Goal: Task Accomplishment & Management: Manage account settings

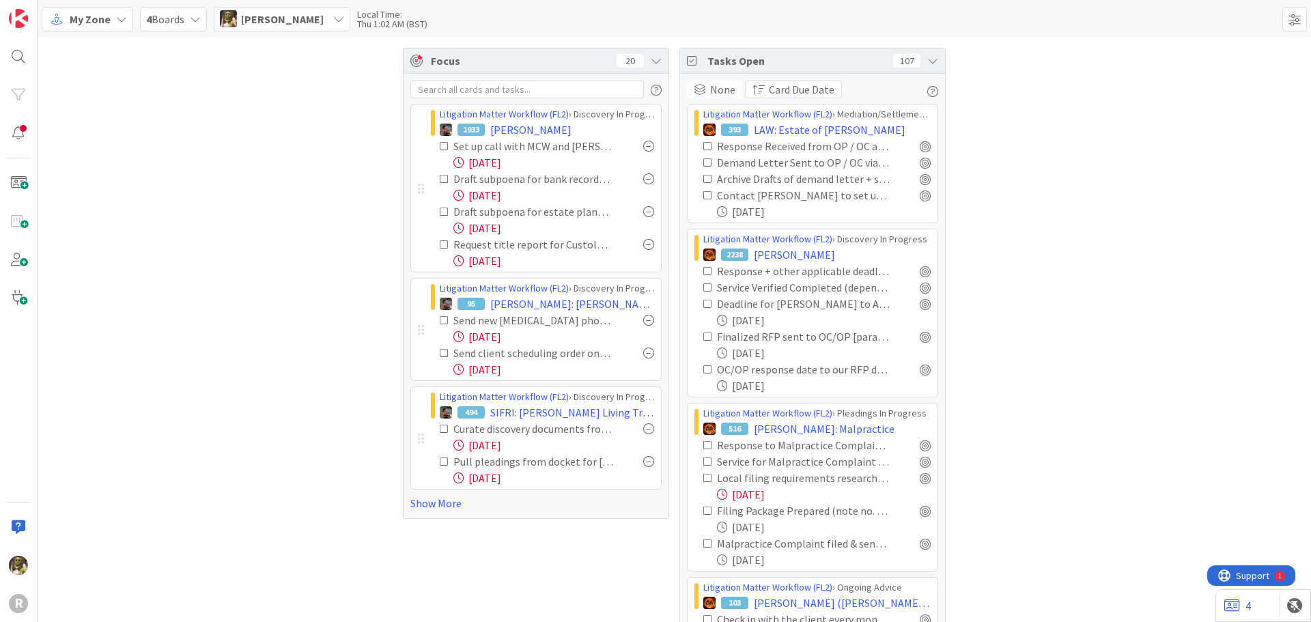
click at [445, 508] on link "Show More" at bounding box center [535, 503] width 251 height 16
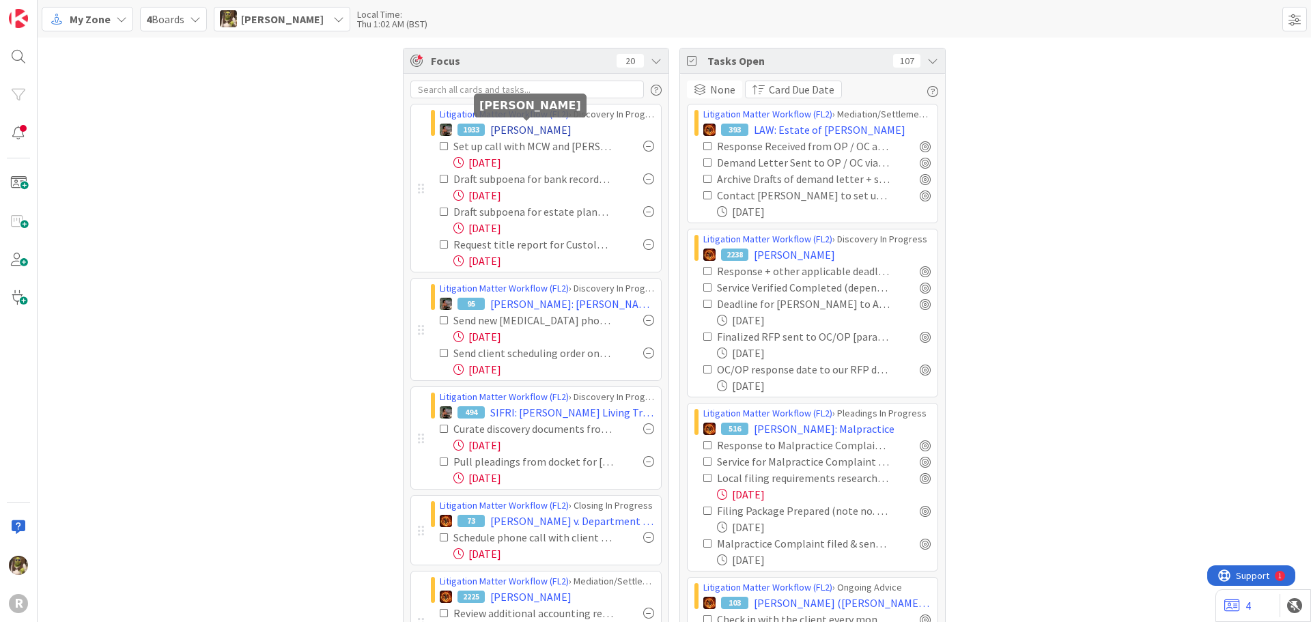
click at [553, 123] on span "[PERSON_NAME]" at bounding box center [530, 130] width 81 height 16
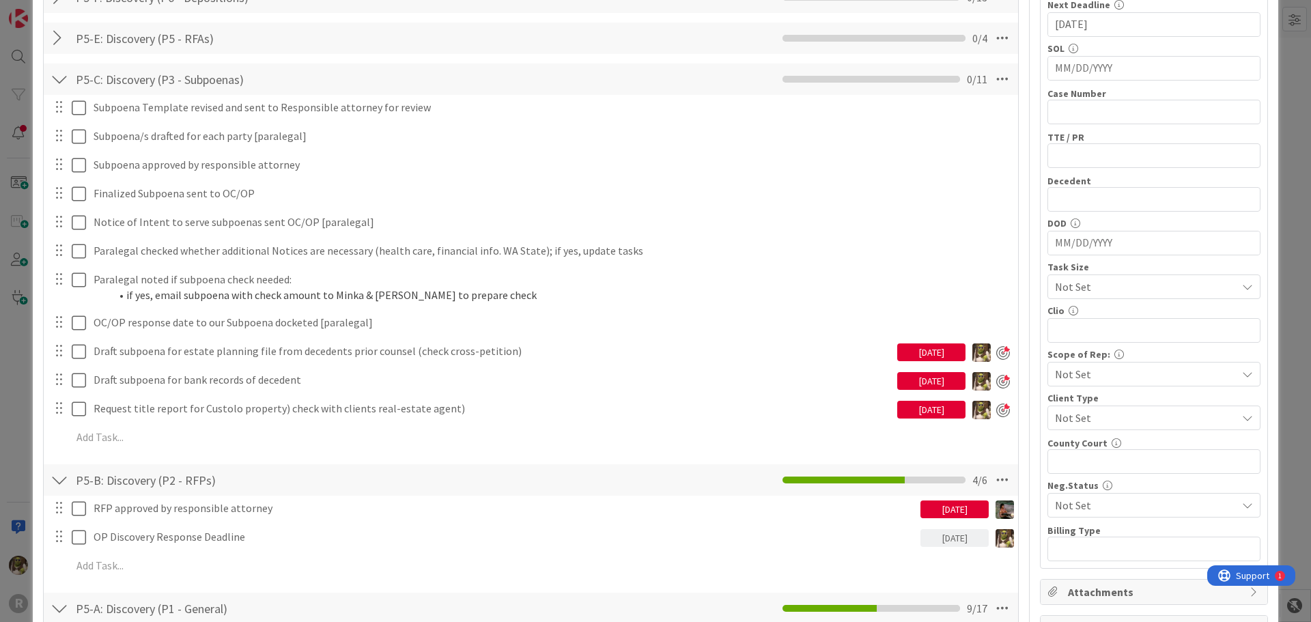
scroll to position [341, 0]
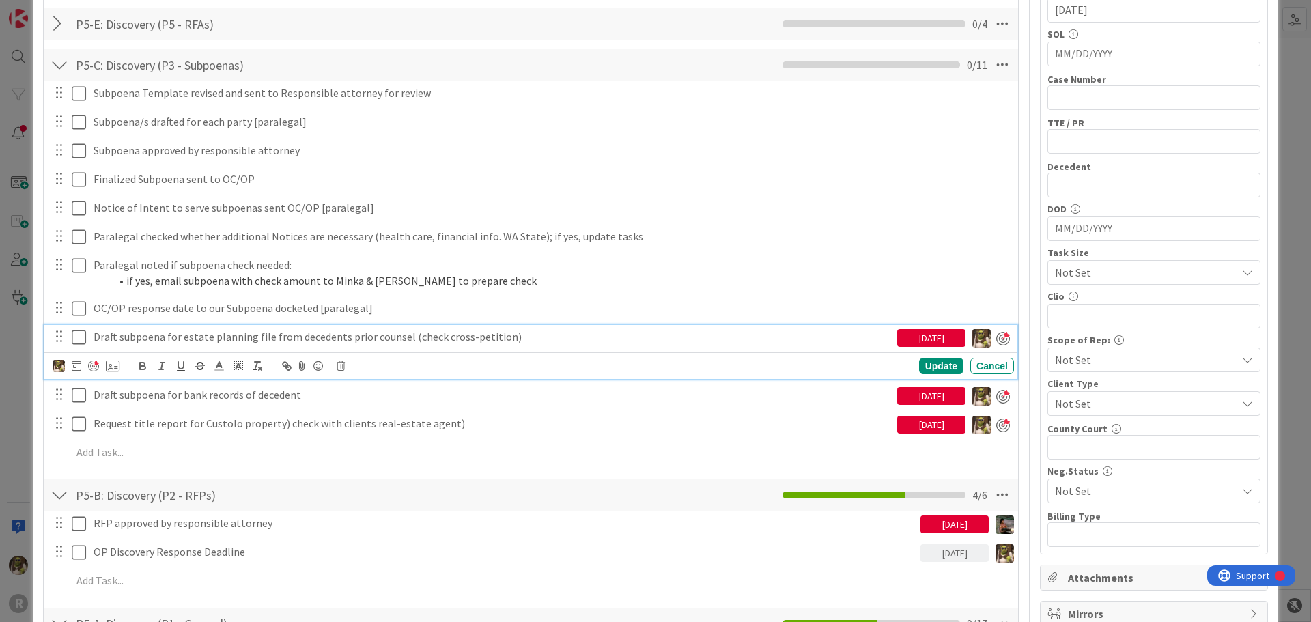
click at [257, 340] on p "Draft subpoena for estate planning file from decedents prior counsel (check cro…" at bounding box center [493, 337] width 798 height 16
click at [80, 363] on icon at bounding box center [77, 365] width 10 height 11
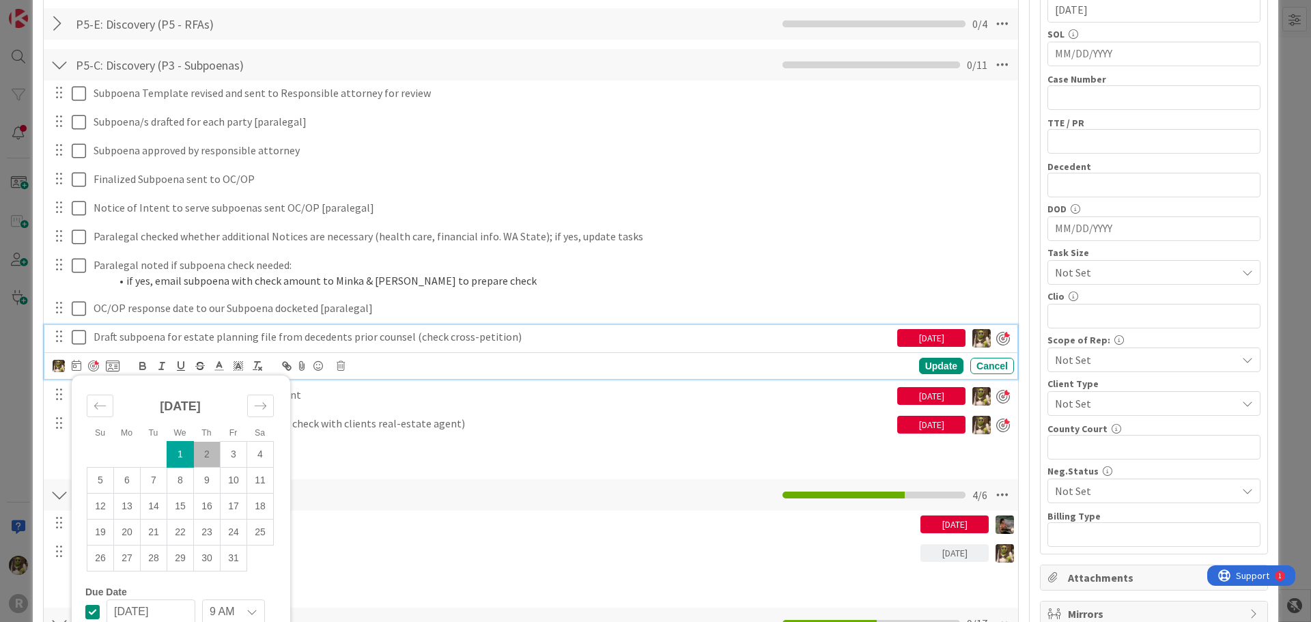
click at [206, 459] on td "2" at bounding box center [207, 455] width 27 height 26
type input "[DATE]"
click at [931, 363] on div "Update" at bounding box center [941, 366] width 44 height 16
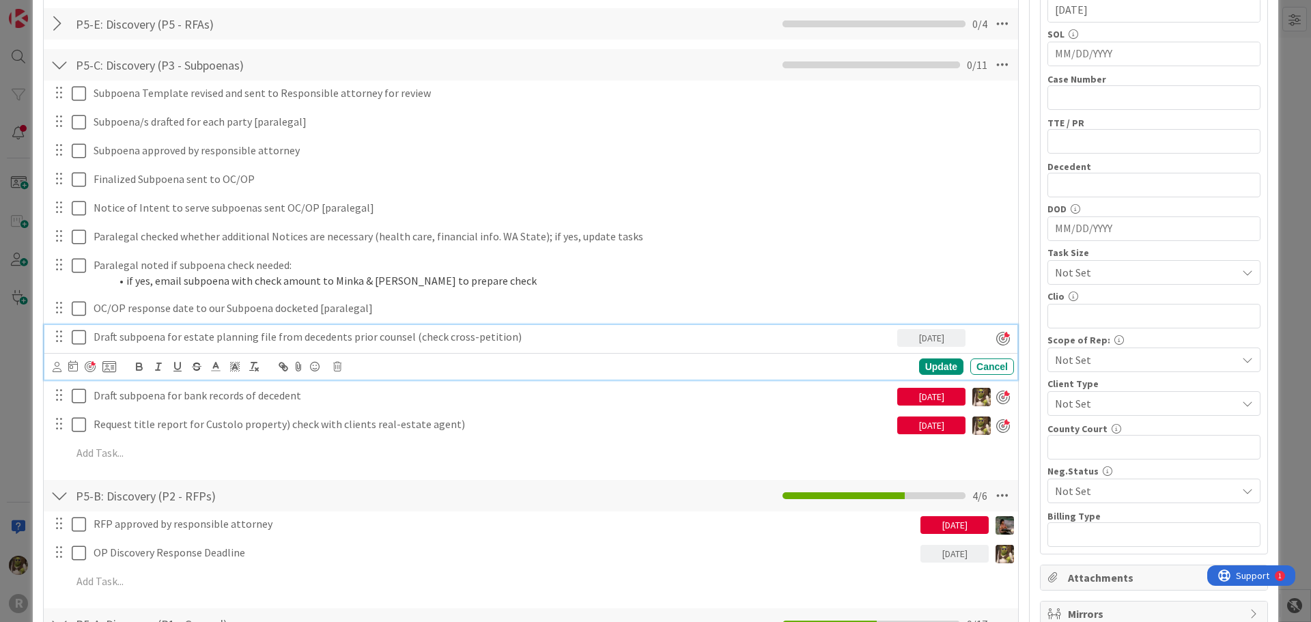
click at [231, 331] on p "Draft subpoena for estate planning file from decedents prior counsel (check cro…" at bounding box center [493, 337] width 798 height 16
click at [57, 366] on icon at bounding box center [57, 367] width 9 height 10
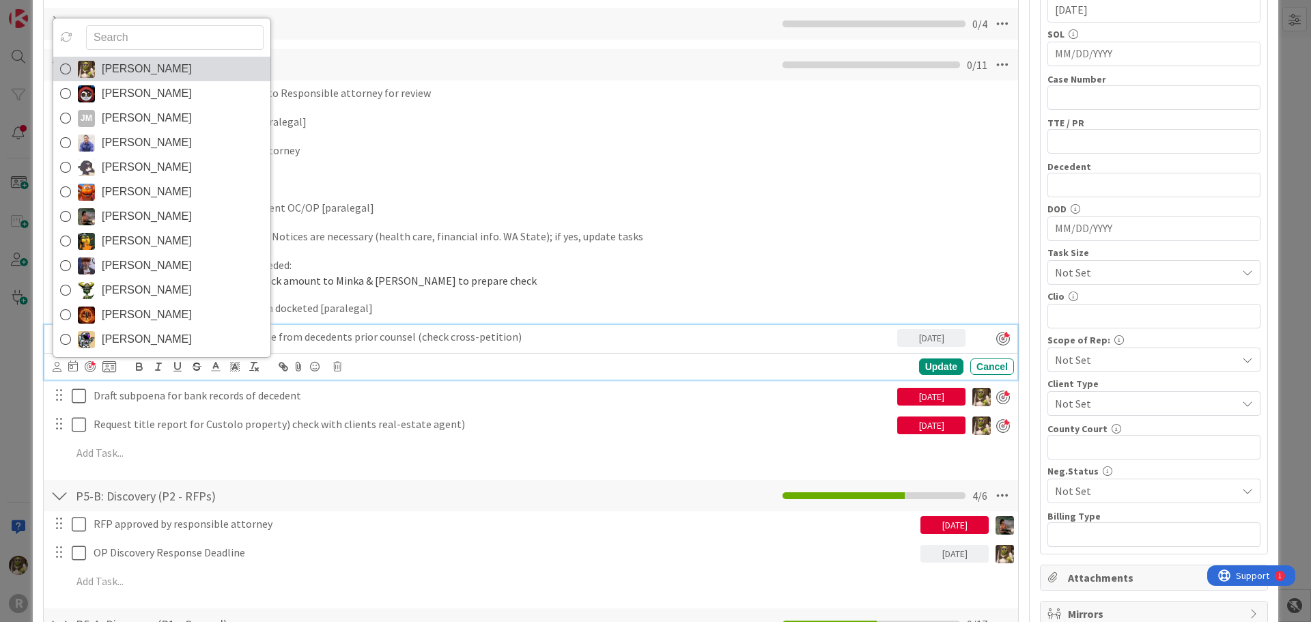
click at [64, 70] on icon at bounding box center [65, 69] width 11 height 20
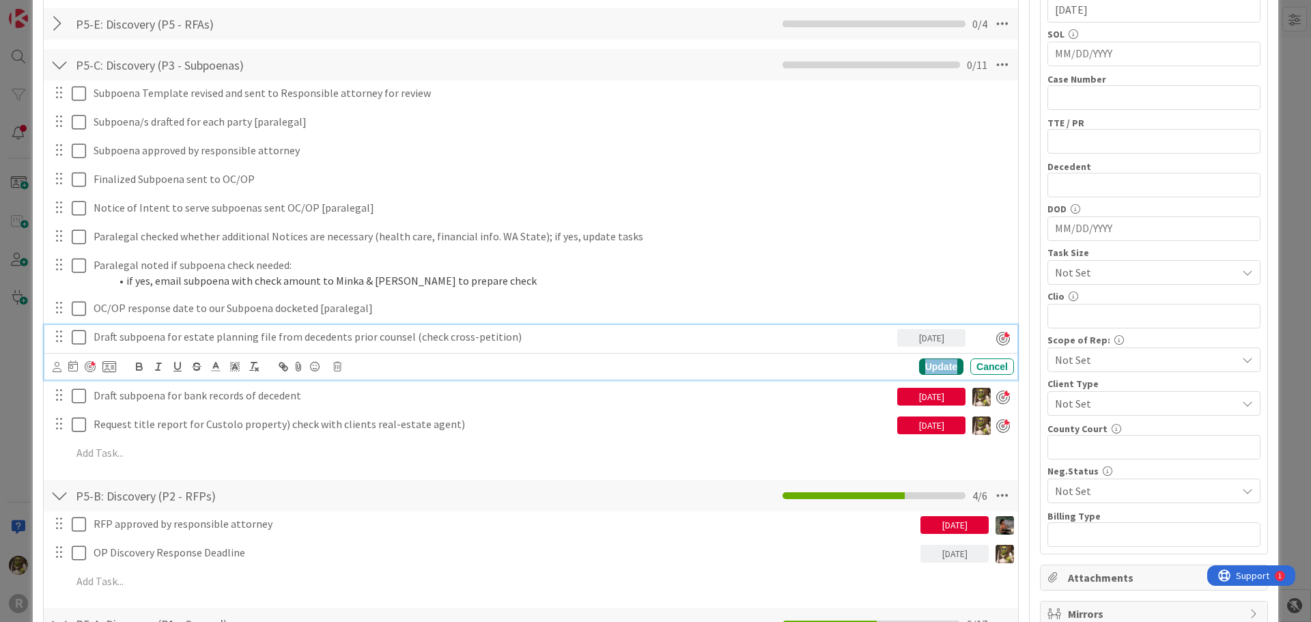
click at [931, 365] on div "Update" at bounding box center [941, 366] width 44 height 16
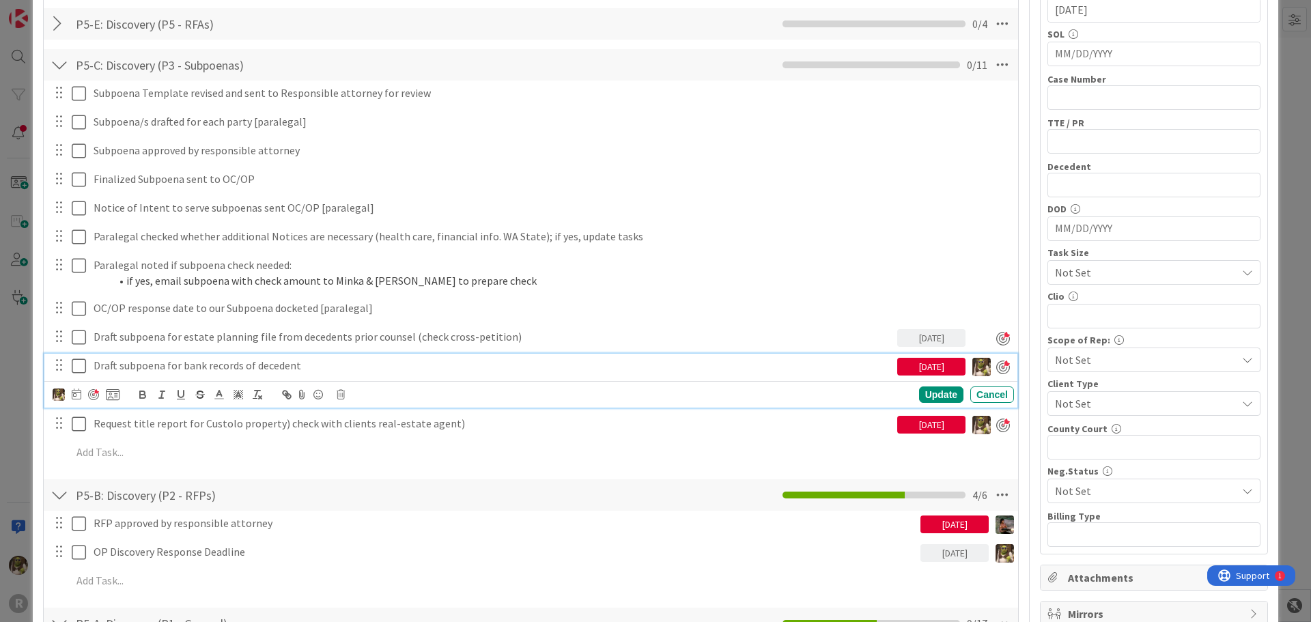
click at [214, 369] on p "Draft subpoena for bank records of decedent" at bounding box center [493, 366] width 798 height 16
click at [77, 395] on icon at bounding box center [77, 394] width 10 height 11
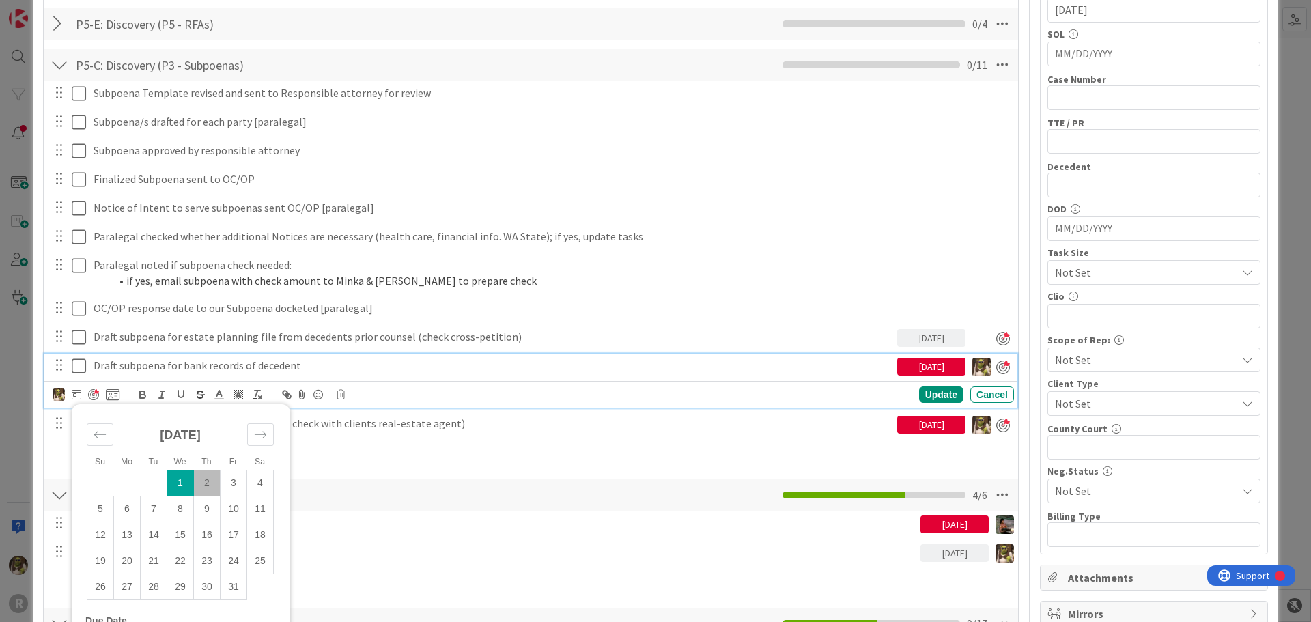
click at [205, 479] on td "2" at bounding box center [207, 483] width 27 height 26
type input "[DATE]"
click at [932, 395] on div "Update" at bounding box center [941, 395] width 44 height 16
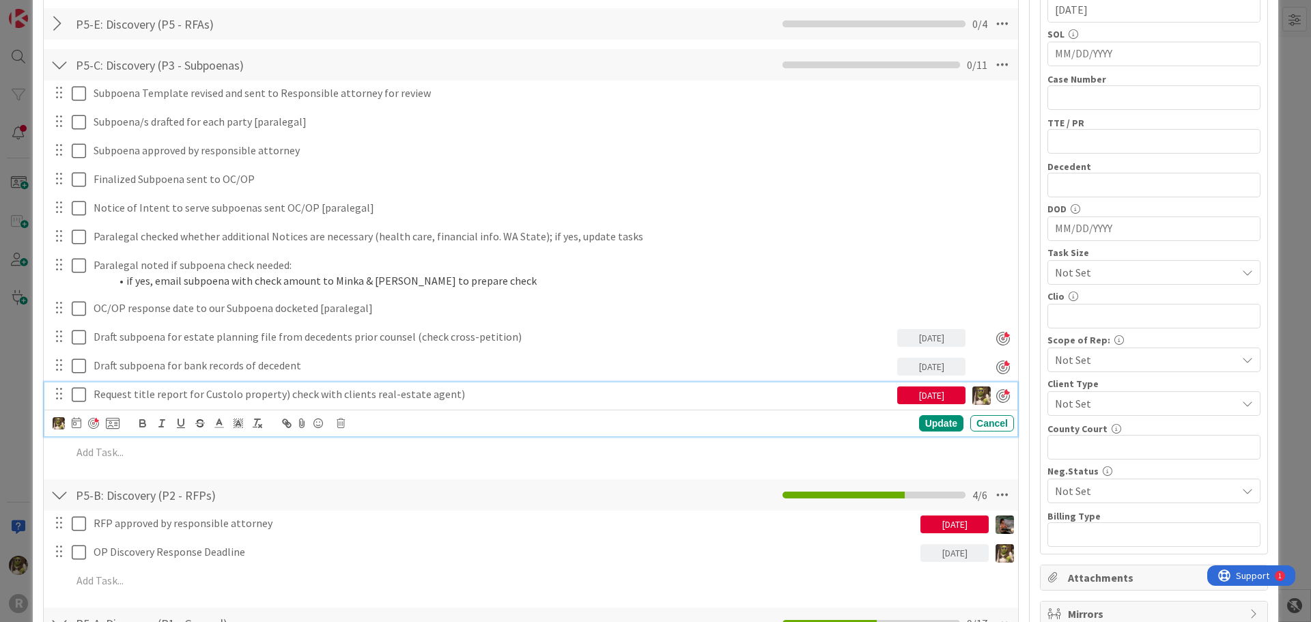
click at [208, 392] on p "Request title report for Custolo property) check with clients real-estate agent)" at bounding box center [493, 394] width 798 height 16
click at [74, 422] on icon at bounding box center [77, 422] width 10 height 11
click at [201, 509] on td "2" at bounding box center [207, 512] width 27 height 26
type input "[DATE]"
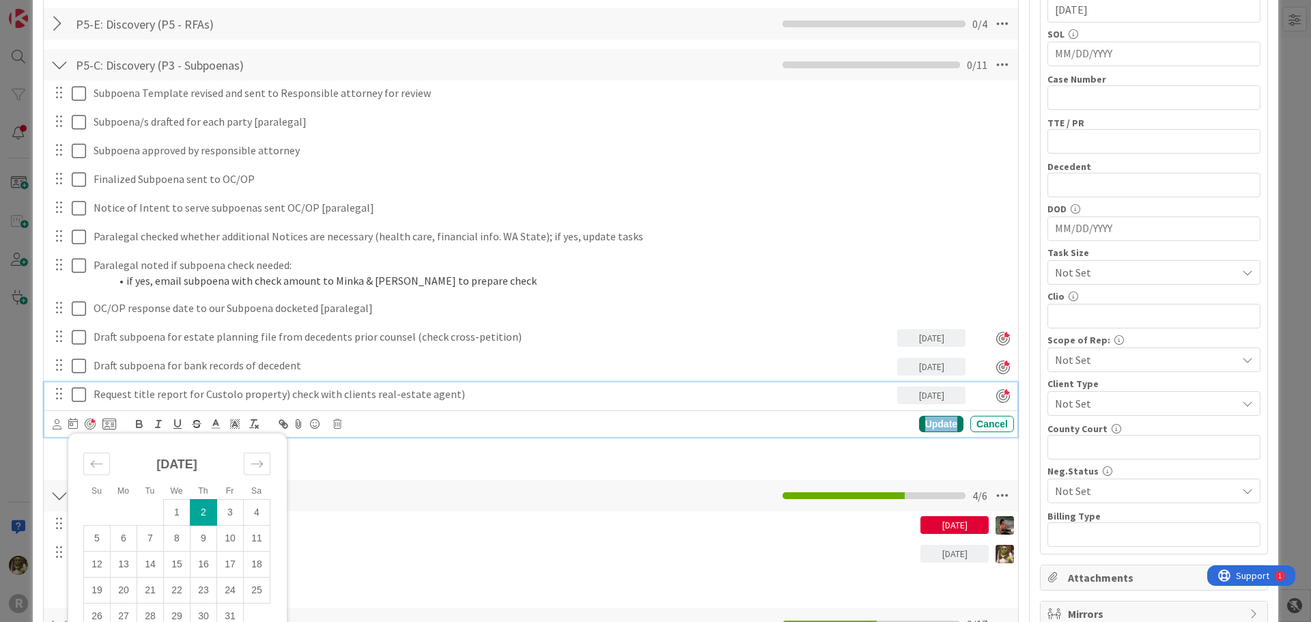
click at [919, 427] on div "Update" at bounding box center [941, 424] width 44 height 16
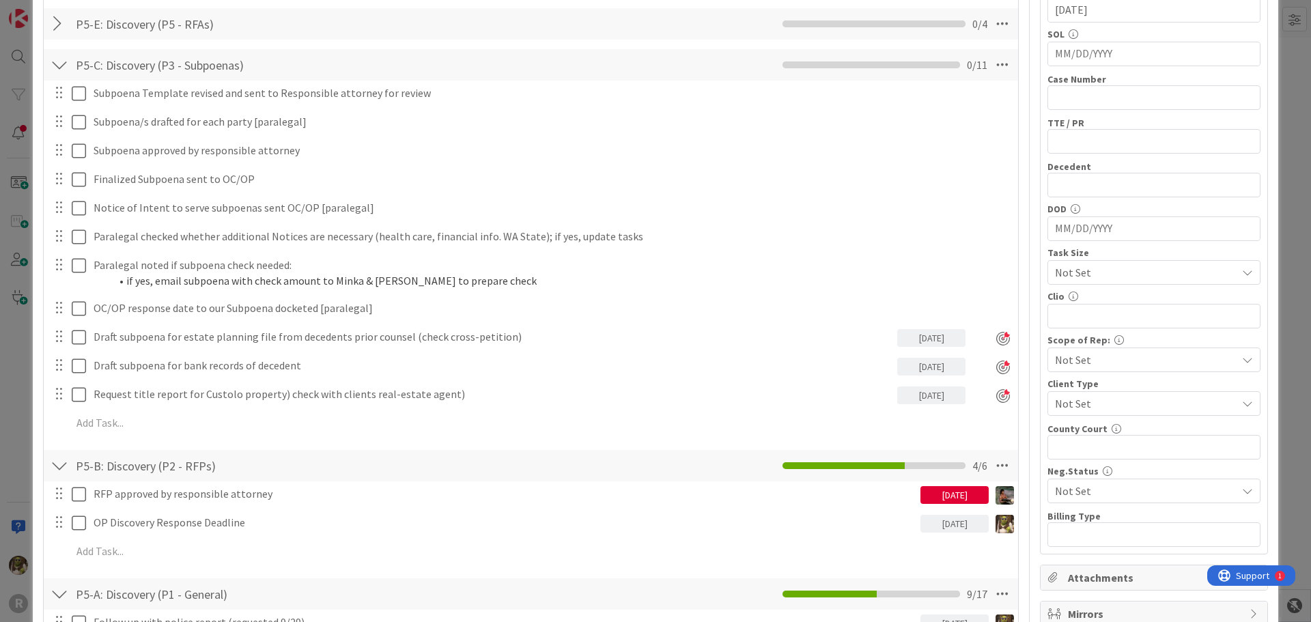
scroll to position [0, 0]
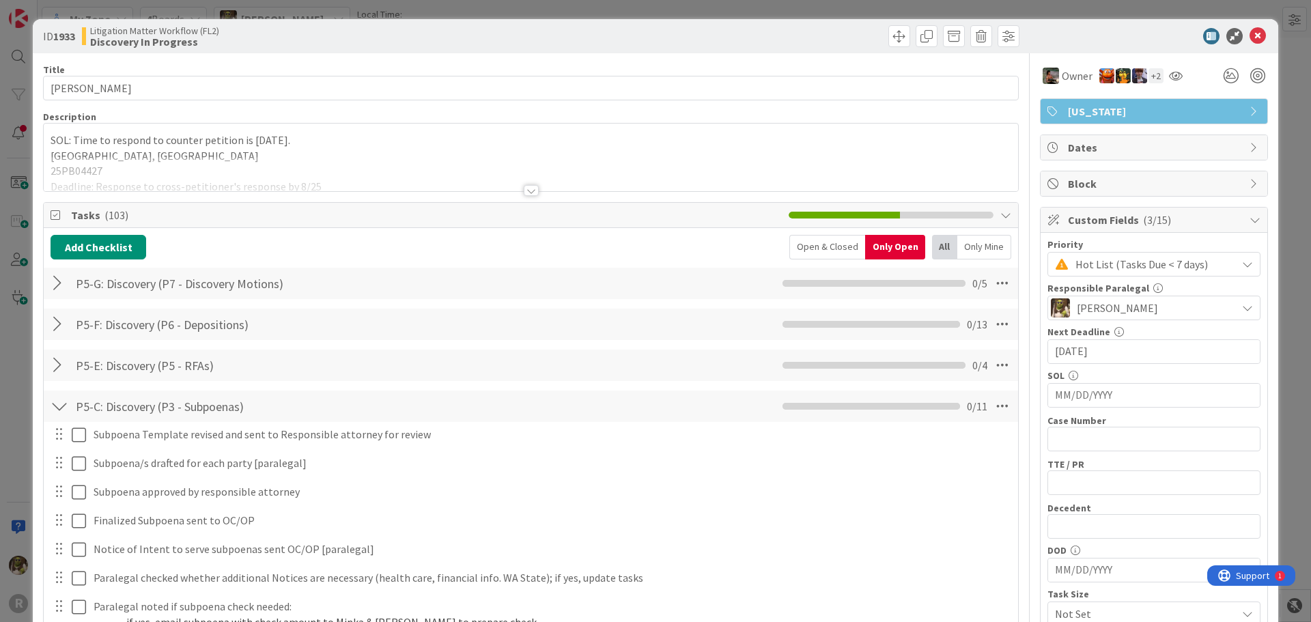
click at [1245, 31] on div "ID 1933 Litigation Matter Workflow (FL2) Discovery In Progress" at bounding box center [656, 36] width 1246 height 34
click at [1250, 31] on icon at bounding box center [1258, 36] width 16 height 16
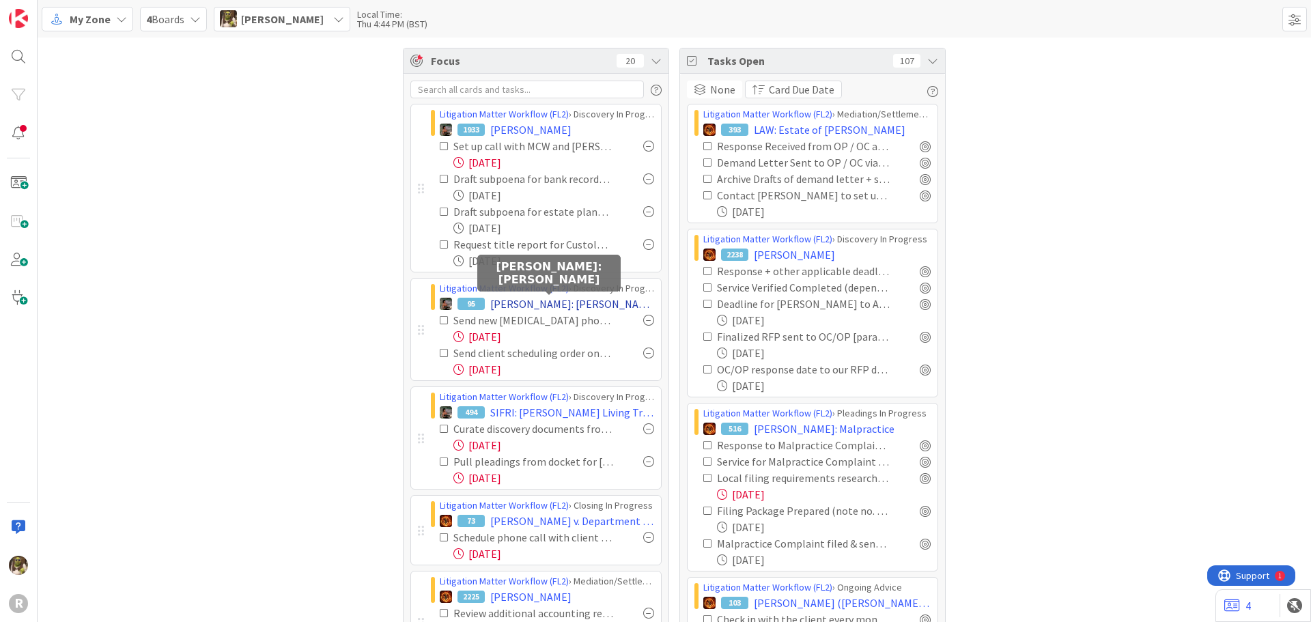
click at [570, 305] on span "[PERSON_NAME]: [PERSON_NAME]" at bounding box center [572, 304] width 164 height 16
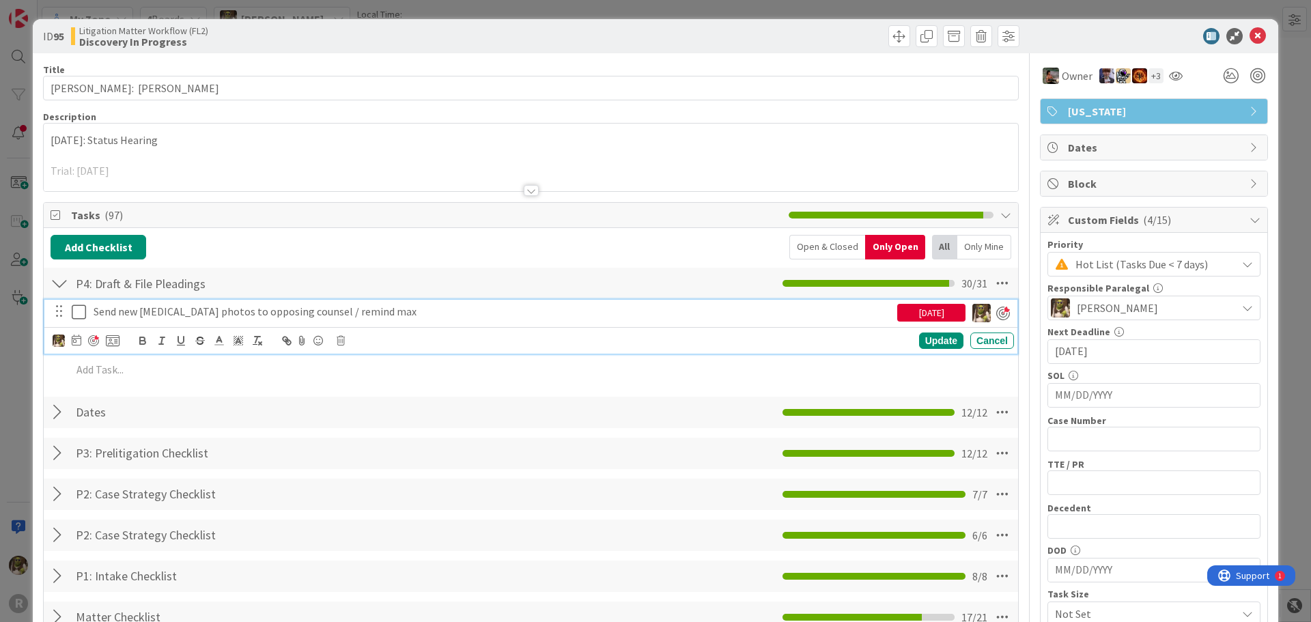
click at [210, 313] on p "Send new [MEDICAL_DATA] photos to opposing counsel / remind max" at bounding box center [493, 312] width 798 height 16
click at [72, 338] on icon at bounding box center [77, 340] width 10 height 11
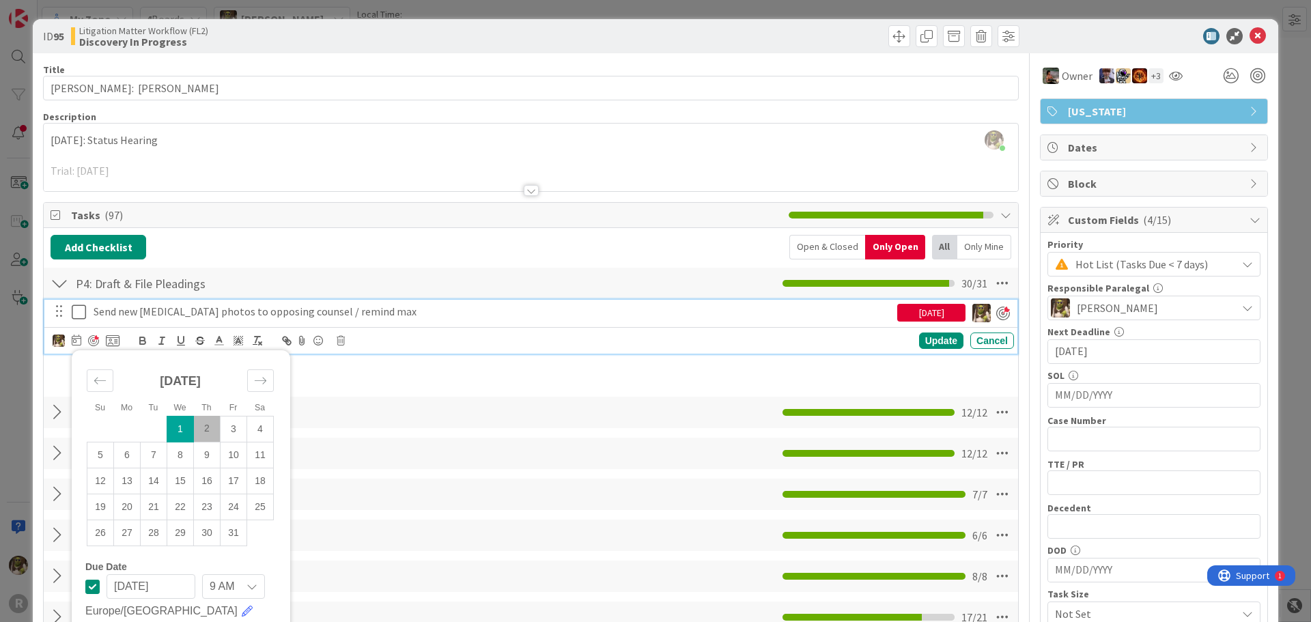
click at [199, 430] on td "2" at bounding box center [207, 429] width 27 height 26
type input "[DATE]"
click at [944, 345] on div "Update" at bounding box center [941, 341] width 44 height 16
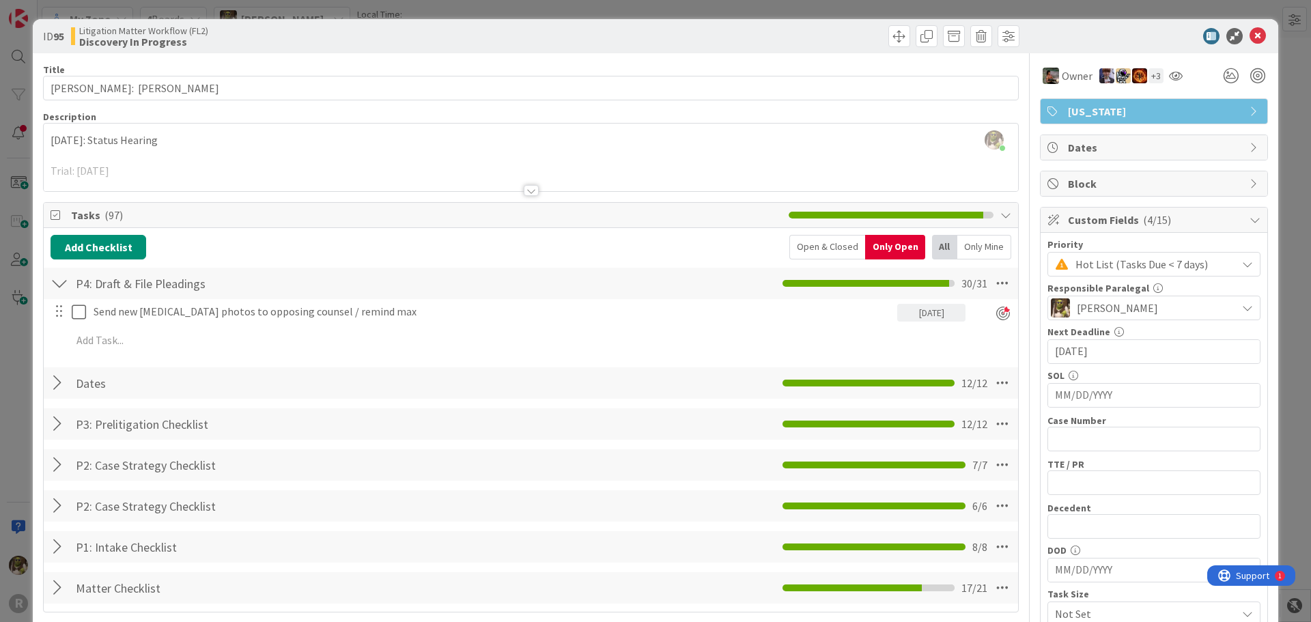
click at [1238, 41] on div at bounding box center [1147, 36] width 242 height 16
click at [1250, 36] on icon at bounding box center [1258, 36] width 16 height 16
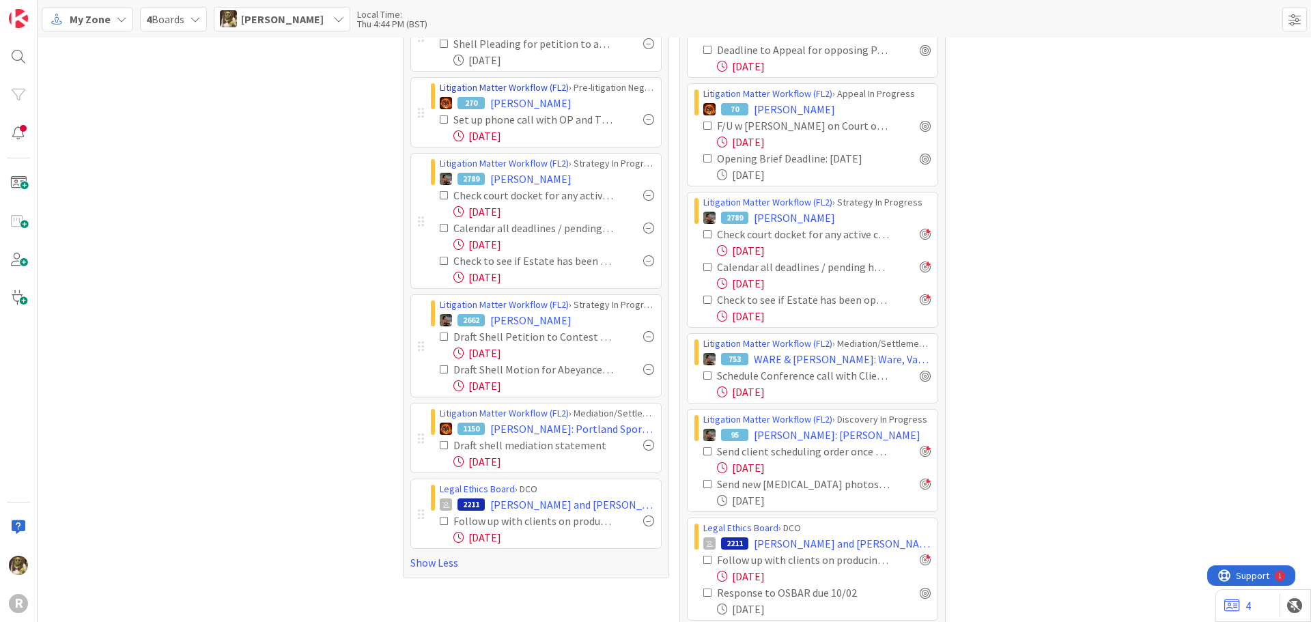
scroll to position [683, 0]
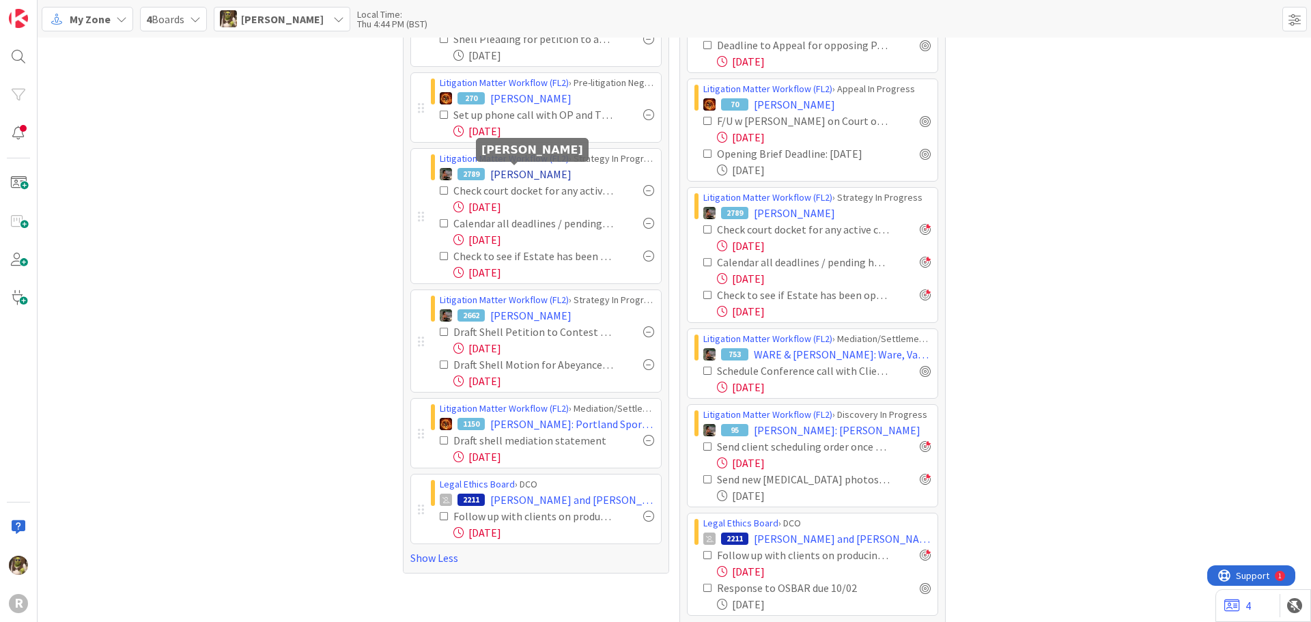
click at [514, 175] on span "[PERSON_NAME]" at bounding box center [530, 174] width 81 height 16
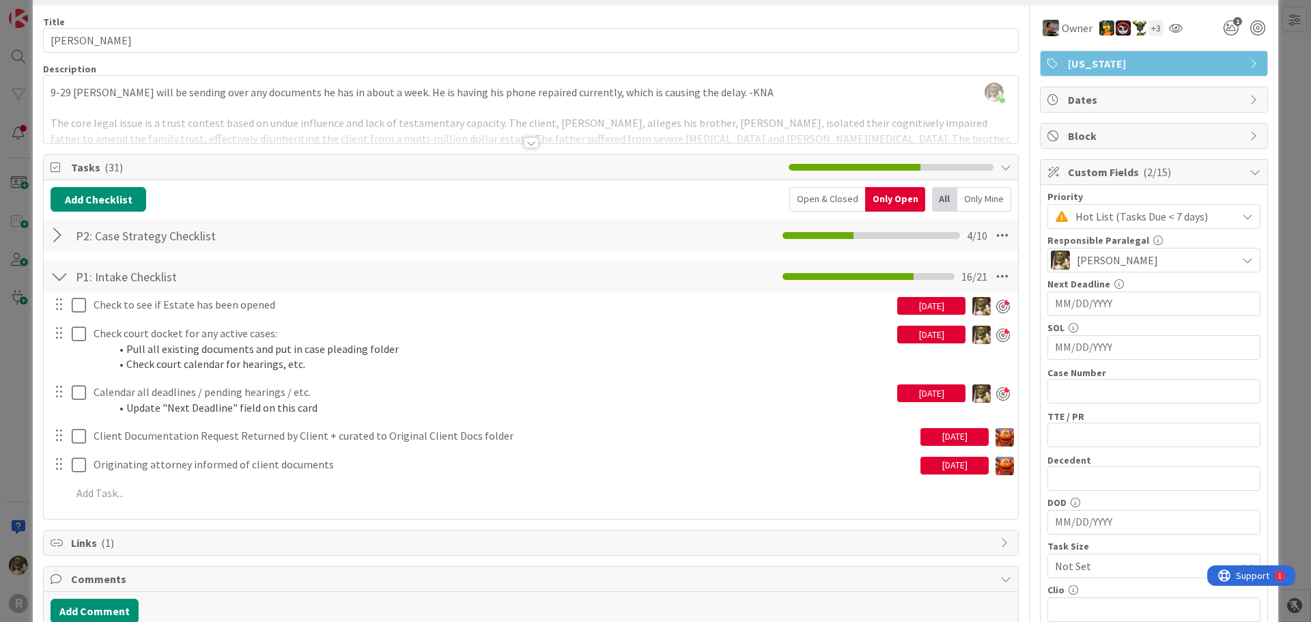
scroll to position [68, 0]
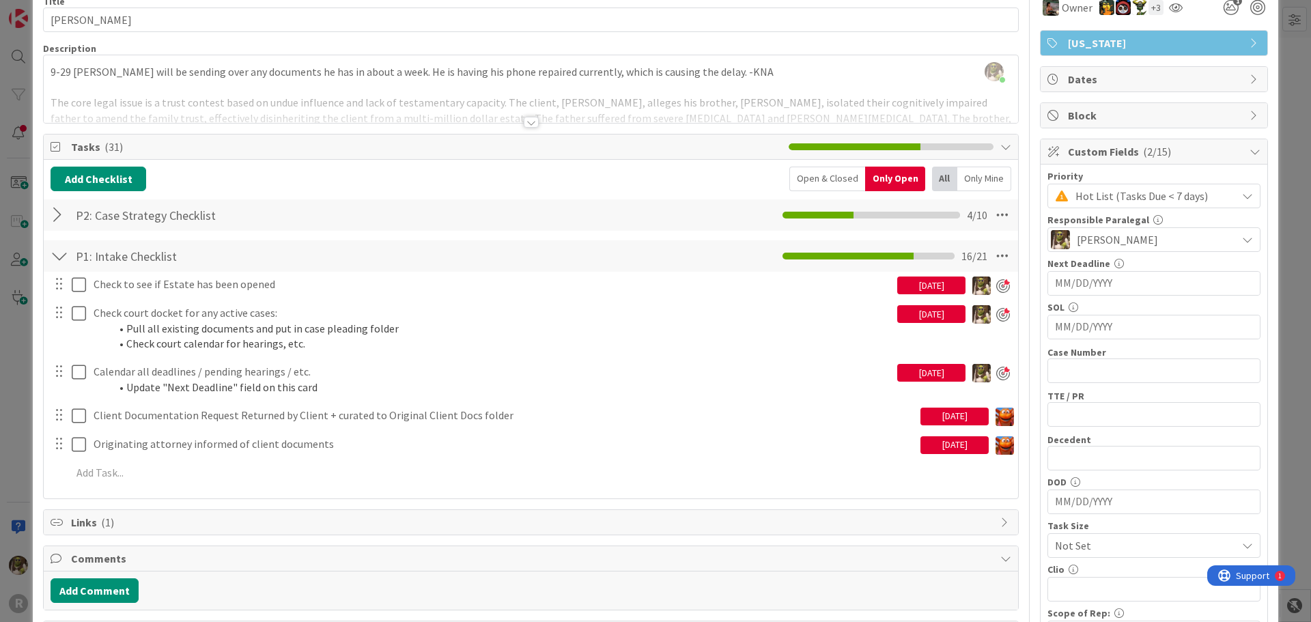
click at [929, 281] on div "[DATE]" at bounding box center [931, 286] width 68 height 18
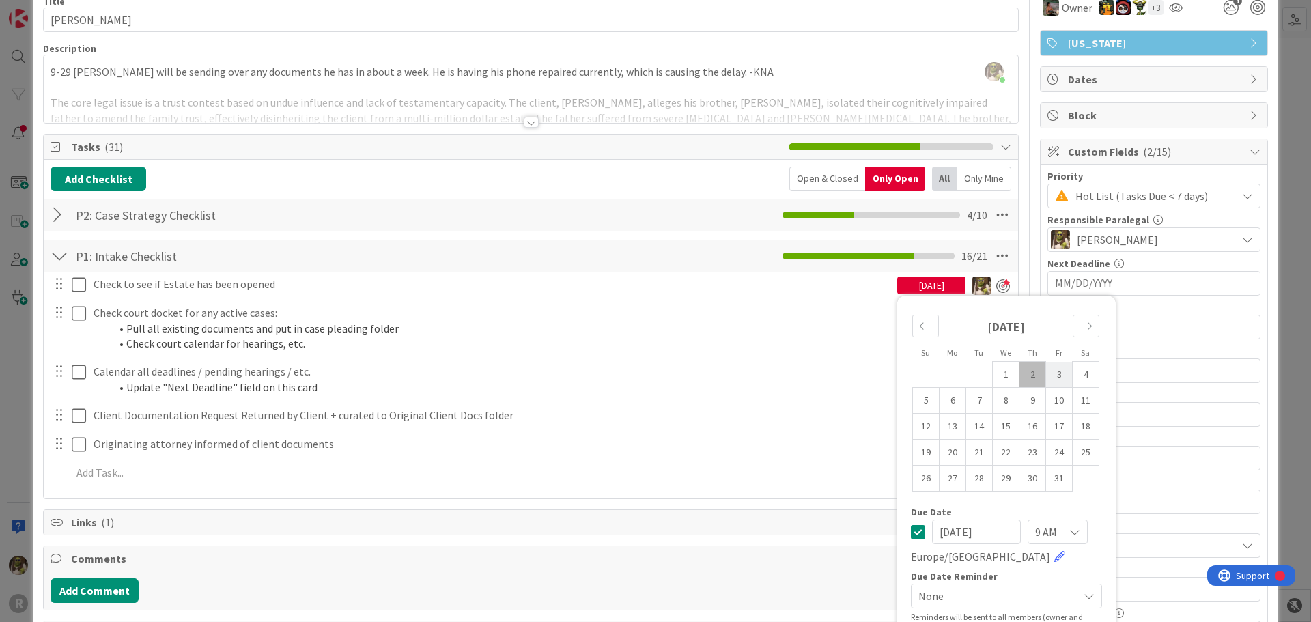
click at [1046, 371] on td "3" at bounding box center [1059, 375] width 27 height 26
click at [1022, 363] on td "2" at bounding box center [1032, 375] width 27 height 26
type input "[DATE]"
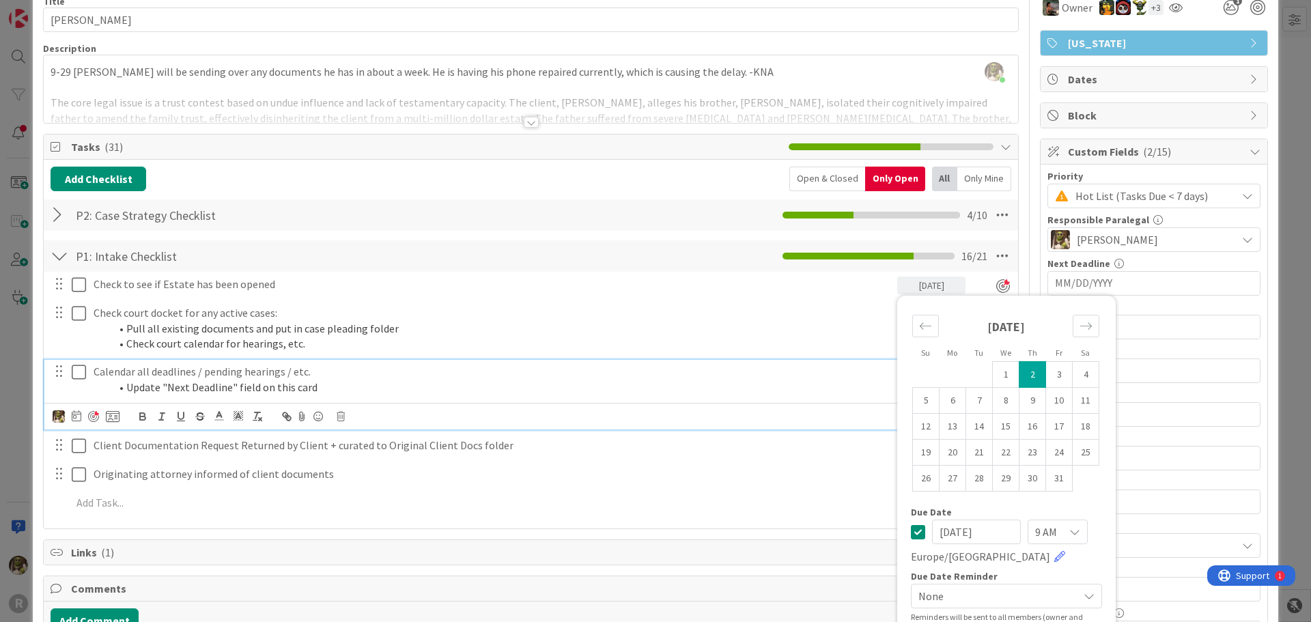
click at [878, 389] on li "Update "Next Deadline" field on this card" at bounding box center [501, 388] width 782 height 16
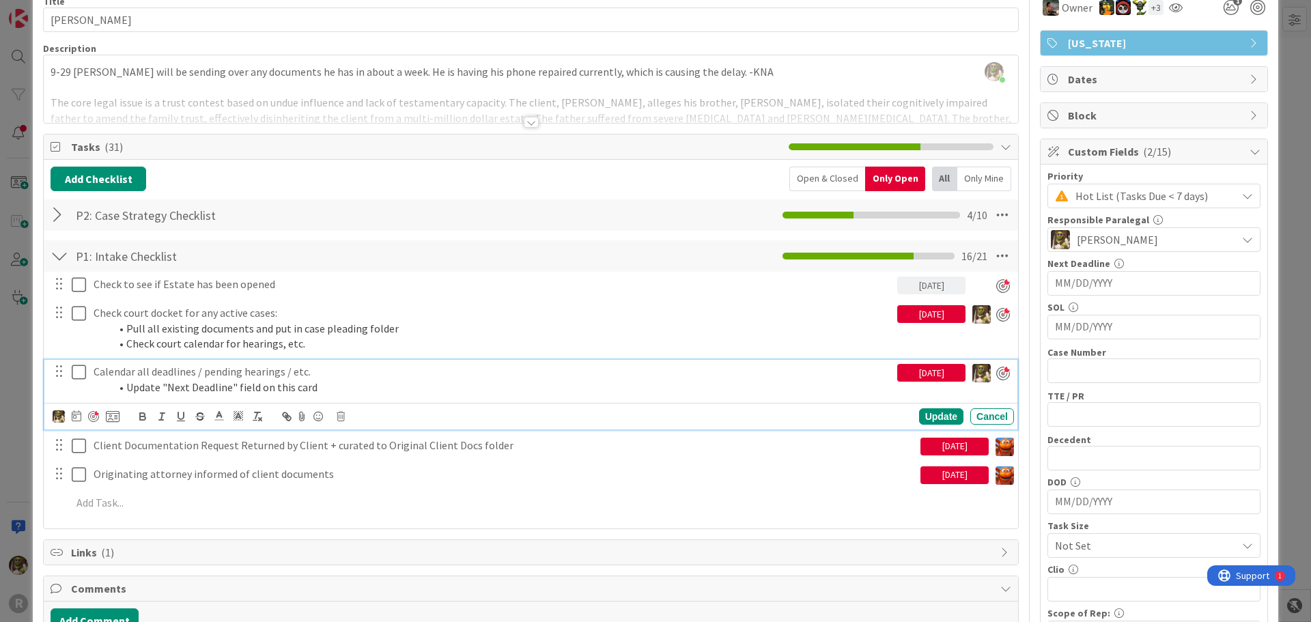
click at [922, 313] on div "[DATE]" at bounding box center [931, 314] width 68 height 18
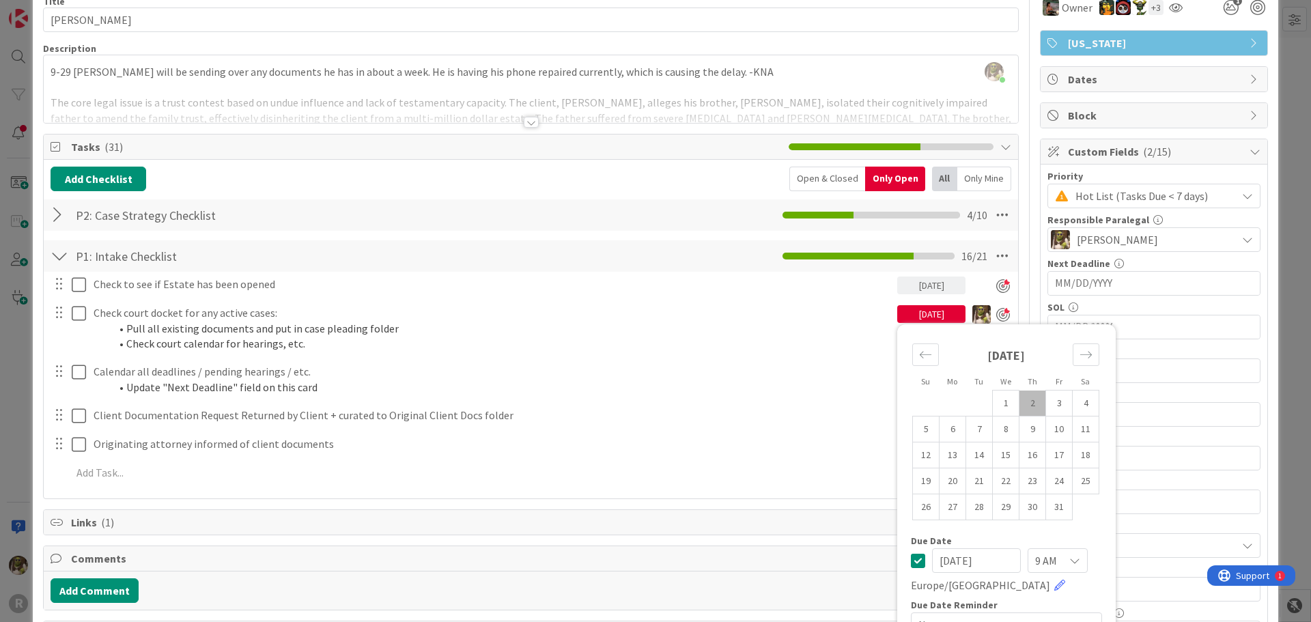
click at [1019, 404] on td "2" at bounding box center [1032, 404] width 27 height 26
type input "[DATE]"
click at [830, 358] on div "Check to see if Estate has been opened [DATE] Su Mo Tu We Th Fr Sa [DATE] 1 2 3…" at bounding box center [531, 381] width 961 height 219
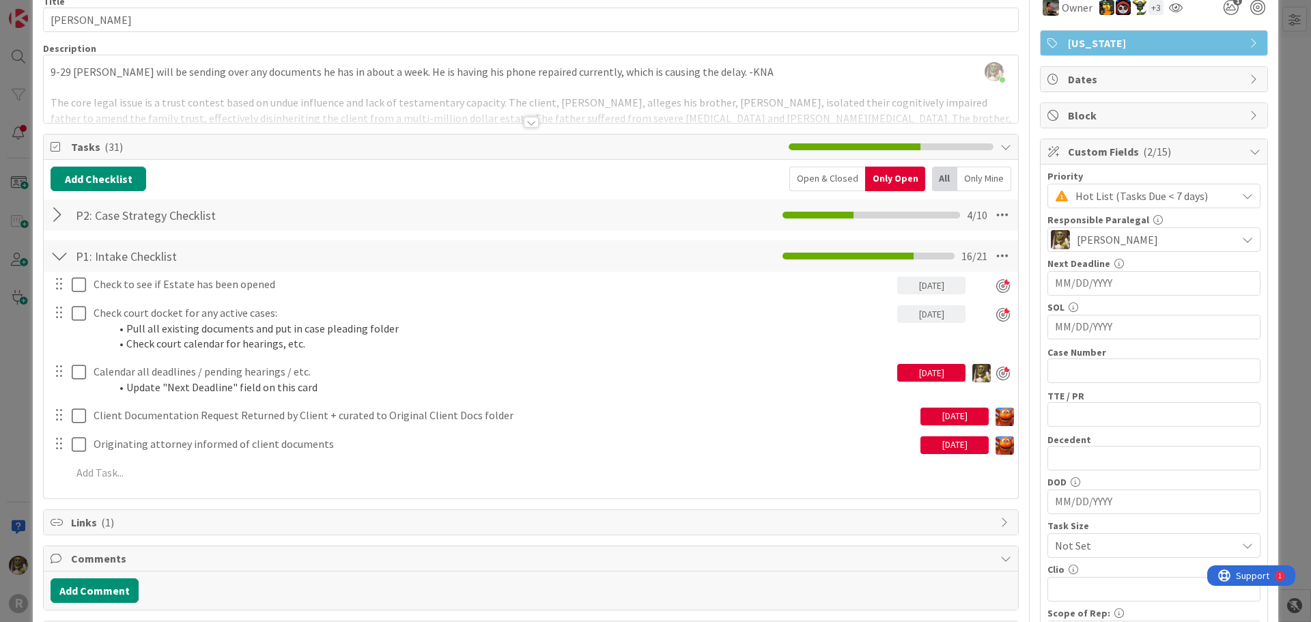
click at [902, 368] on div "[DATE]" at bounding box center [931, 373] width 68 height 18
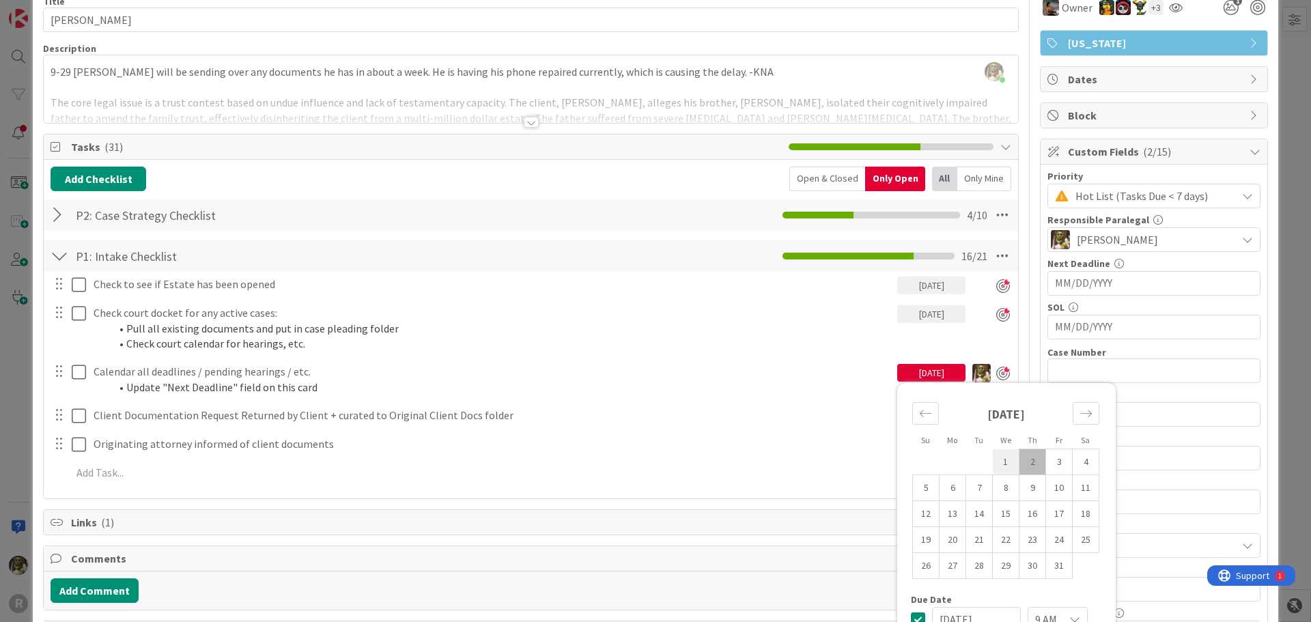
click at [1024, 460] on td "2" at bounding box center [1032, 462] width 27 height 26
type input "[DATE]"
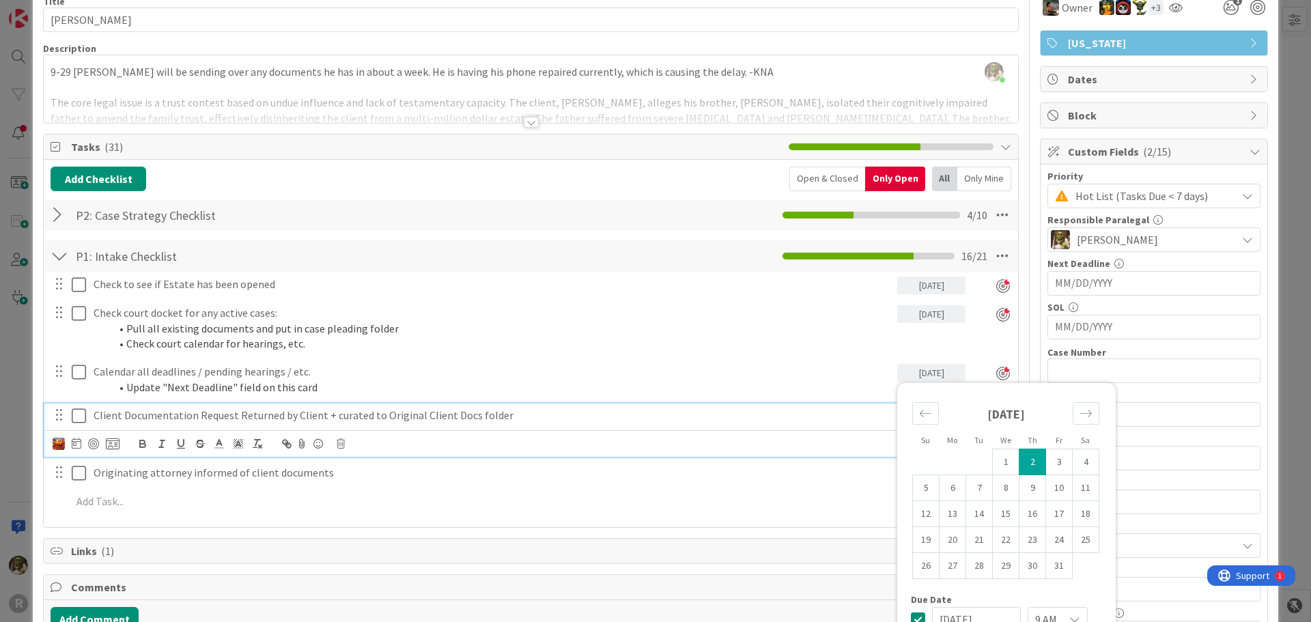
click at [822, 415] on p "Client Documentation Request Returned by Client + curated to Original Client Do…" at bounding box center [504, 416] width 821 height 16
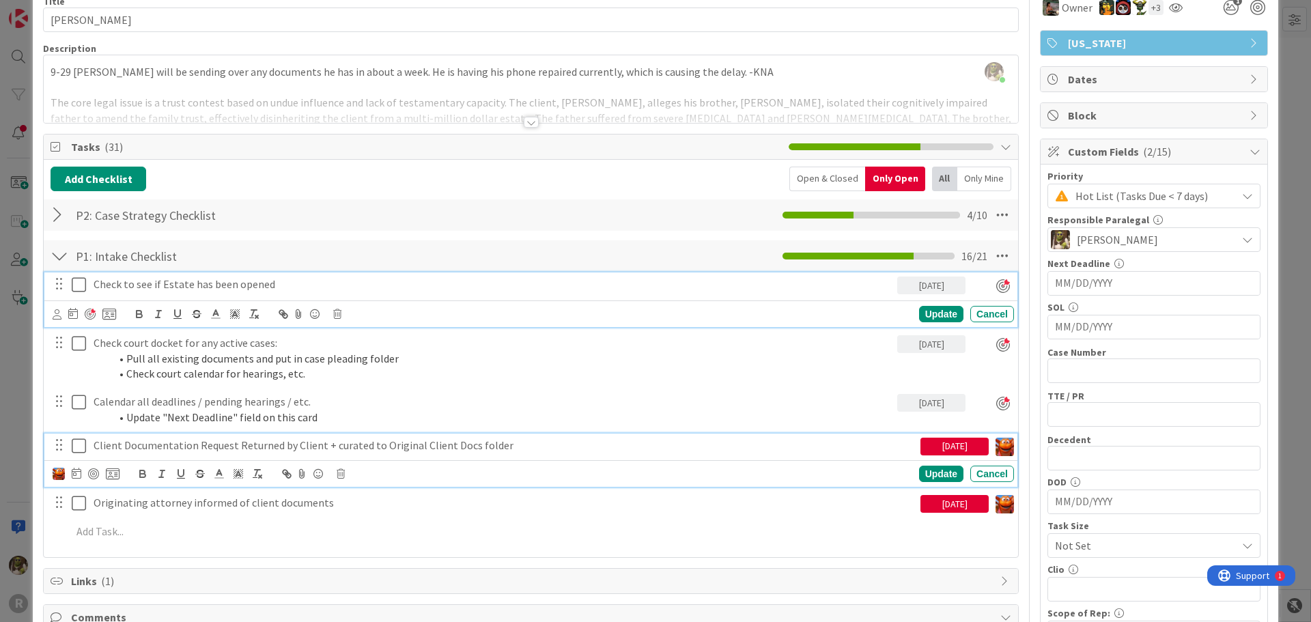
click at [151, 285] on div "Check to see if Estate has been opened [DATE] Su Mo Tu We Th Fr Sa [DATE] 1 2 3…" at bounding box center [530, 299] width 973 height 55
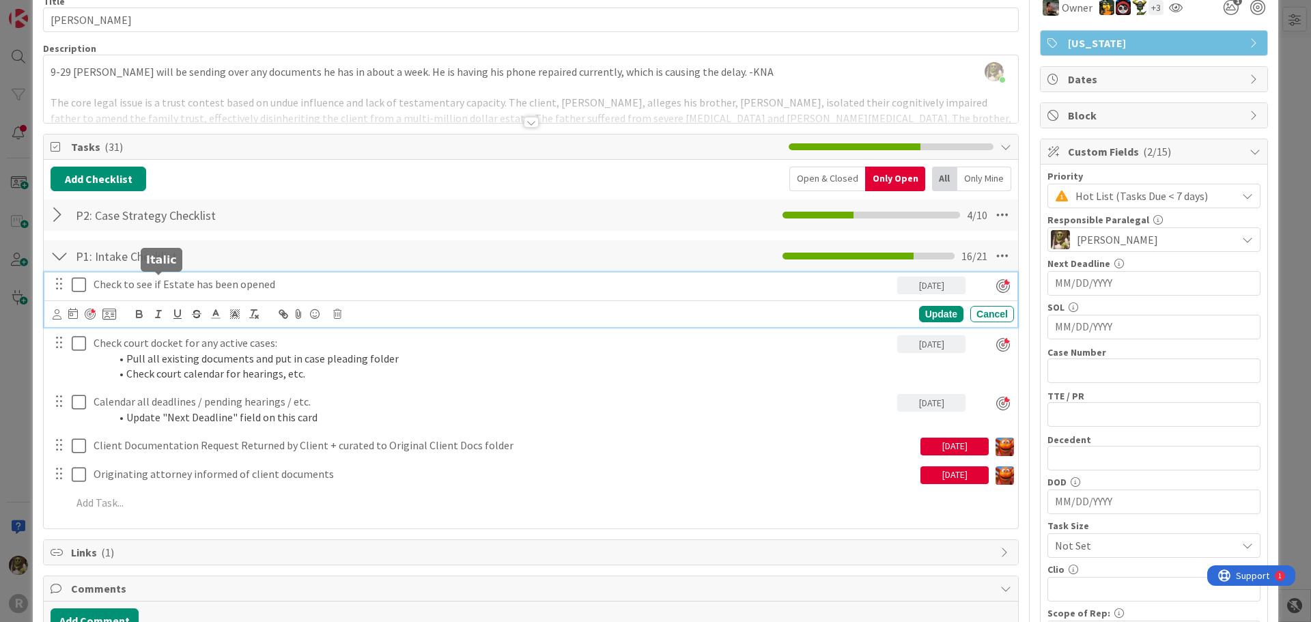
scroll to position [98, 0]
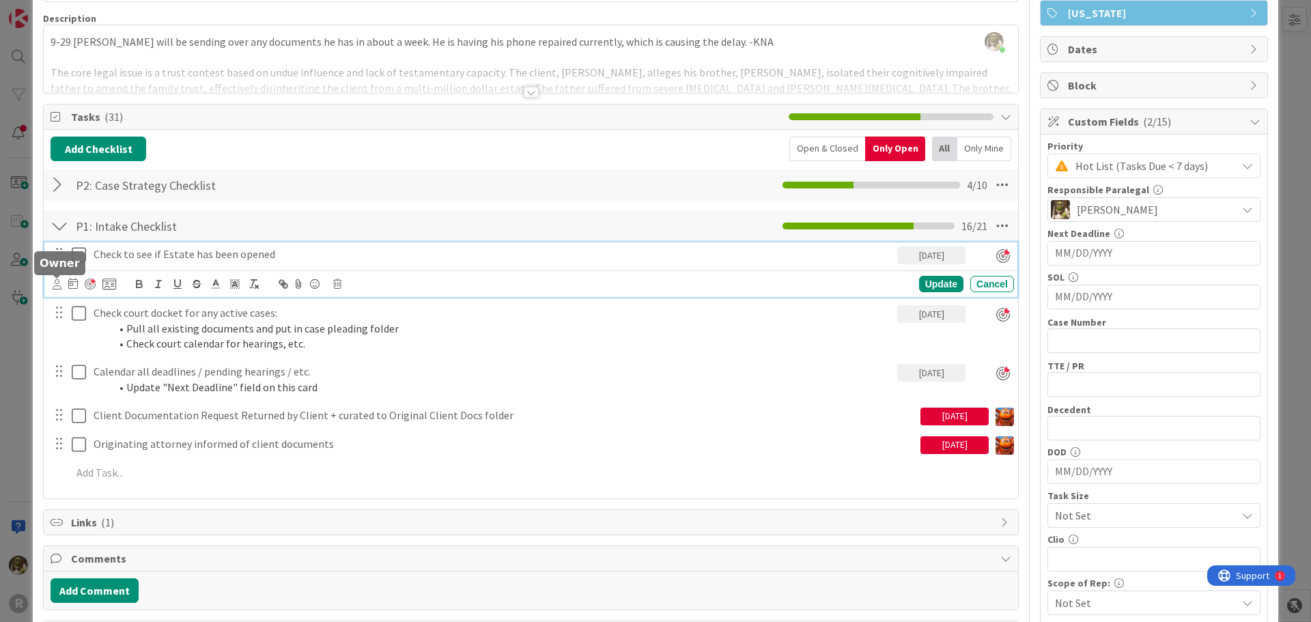
click at [56, 289] on icon at bounding box center [57, 284] width 9 height 10
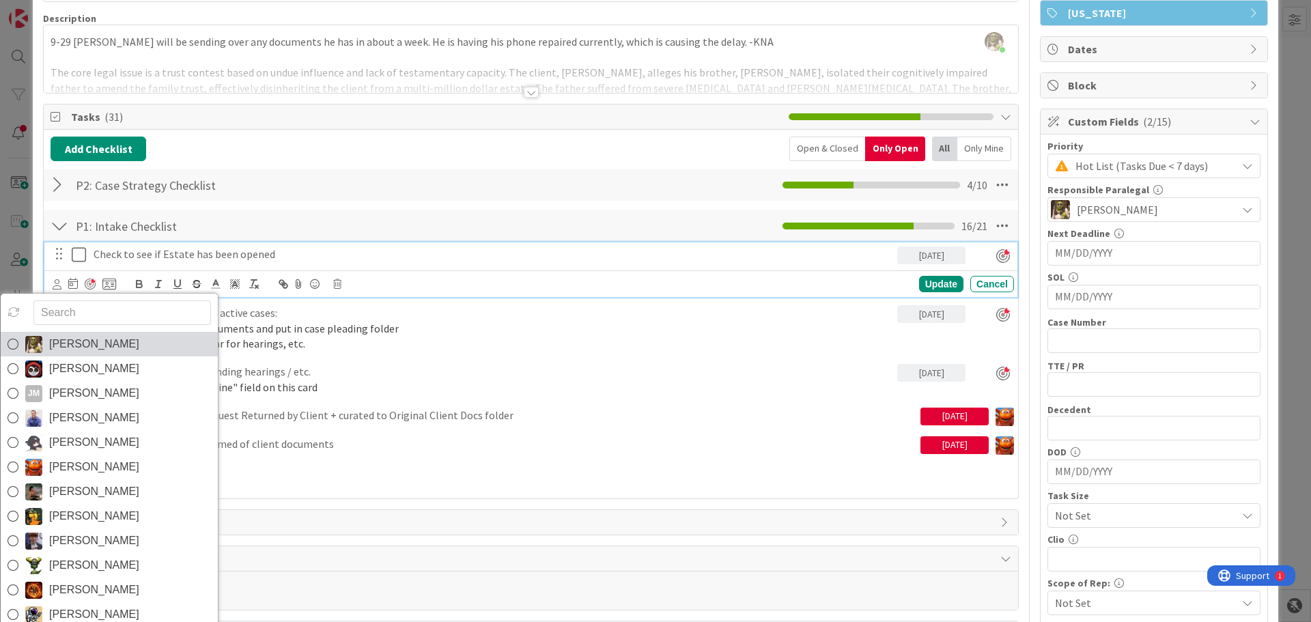
click at [14, 345] on icon at bounding box center [13, 344] width 11 height 20
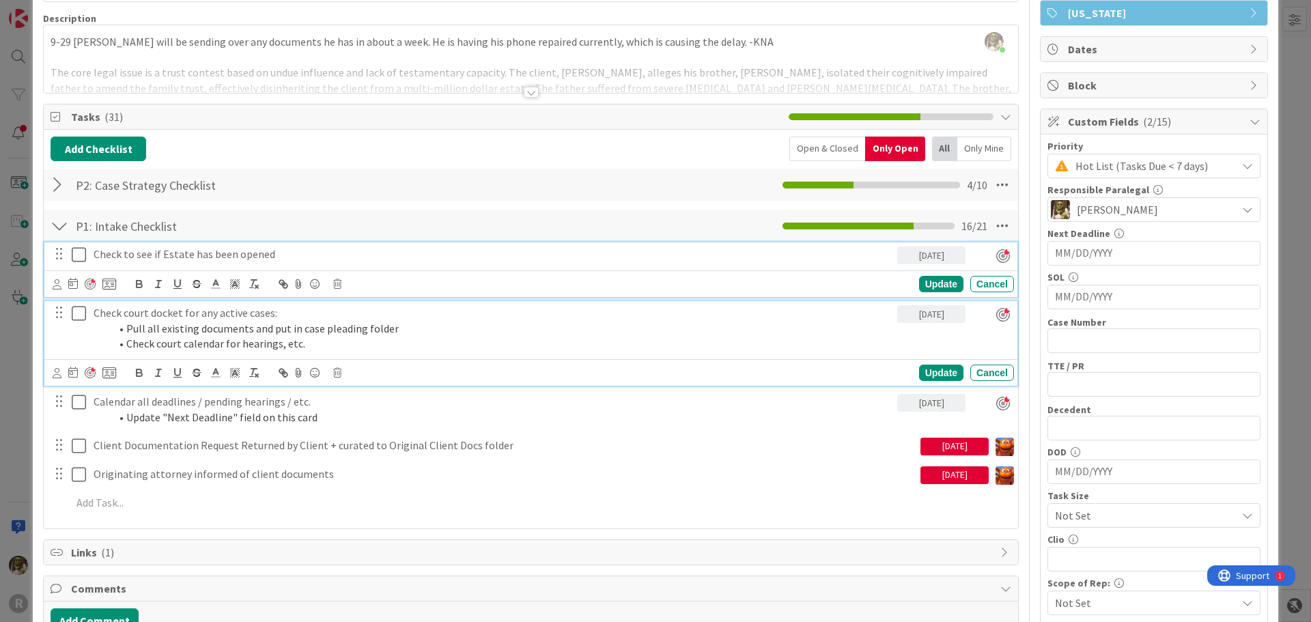
click at [137, 315] on p "Check court docket for any active cases:" at bounding box center [493, 313] width 798 height 16
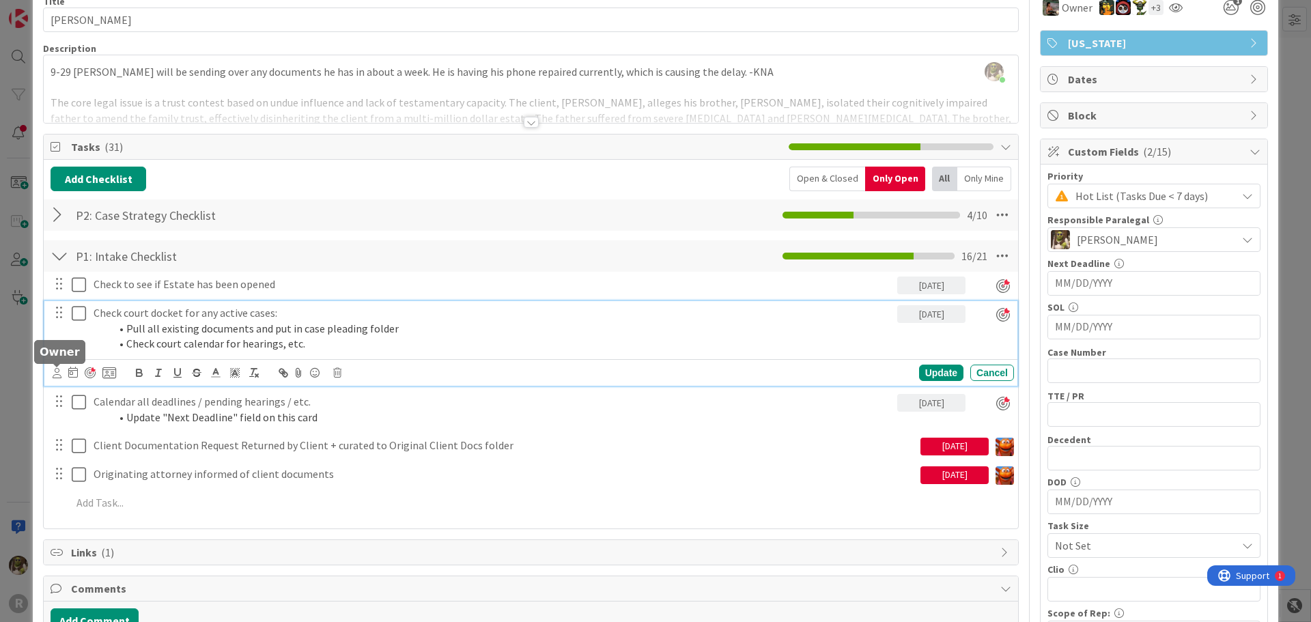
click at [55, 374] on icon at bounding box center [57, 373] width 9 height 10
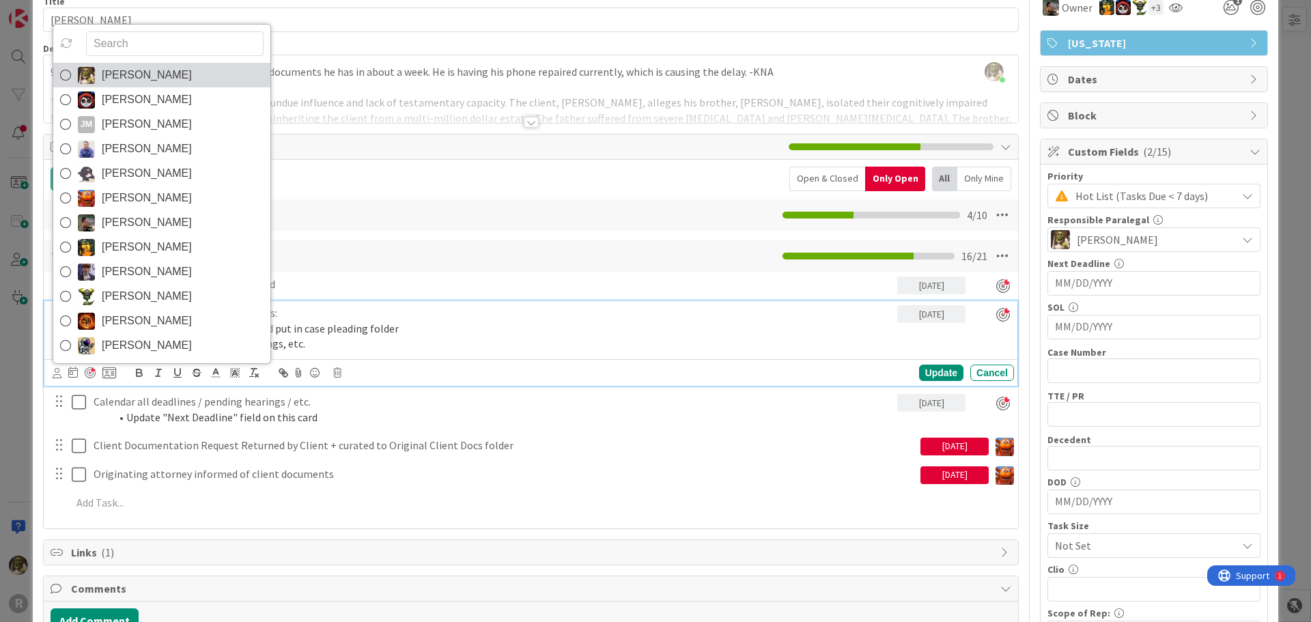
click at [67, 73] on icon at bounding box center [65, 75] width 11 height 20
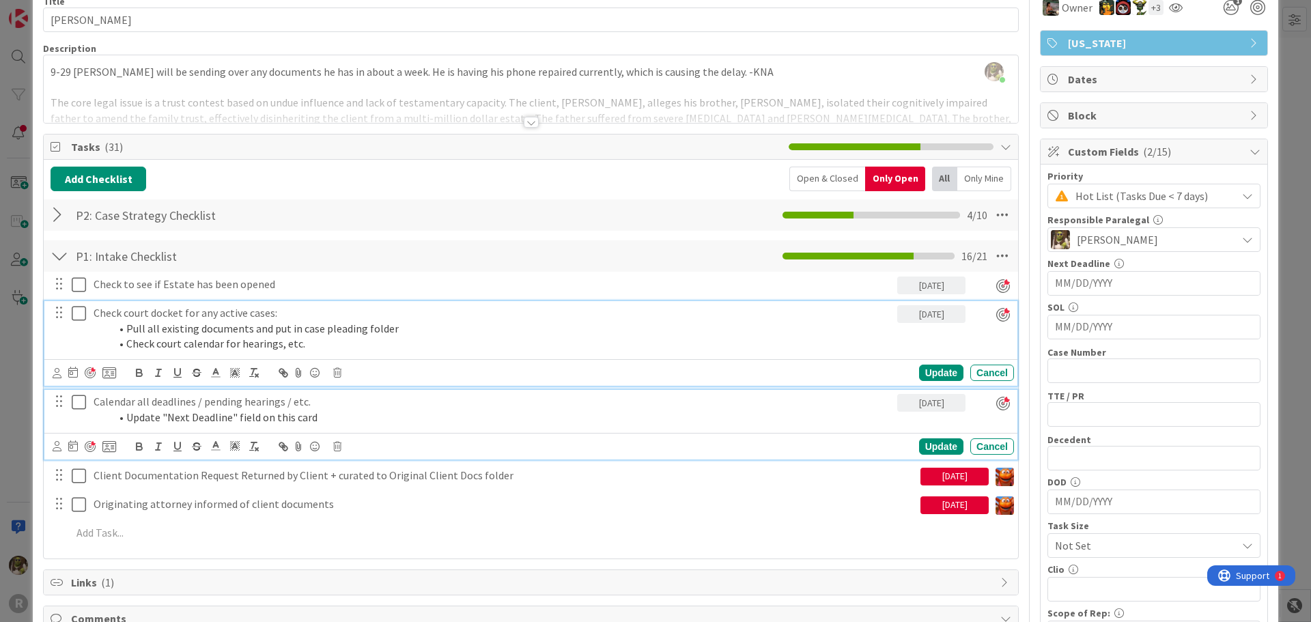
click at [154, 424] on li "Update "Next Deadline" field on this card" at bounding box center [501, 418] width 782 height 16
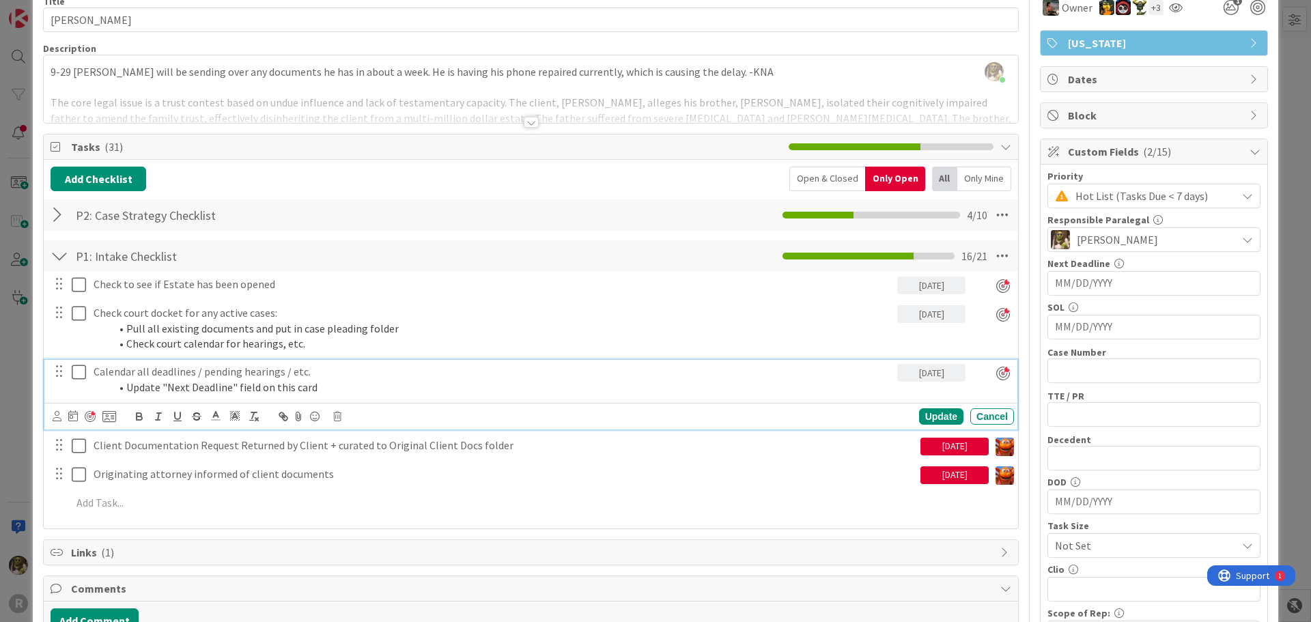
scroll to position [38, 0]
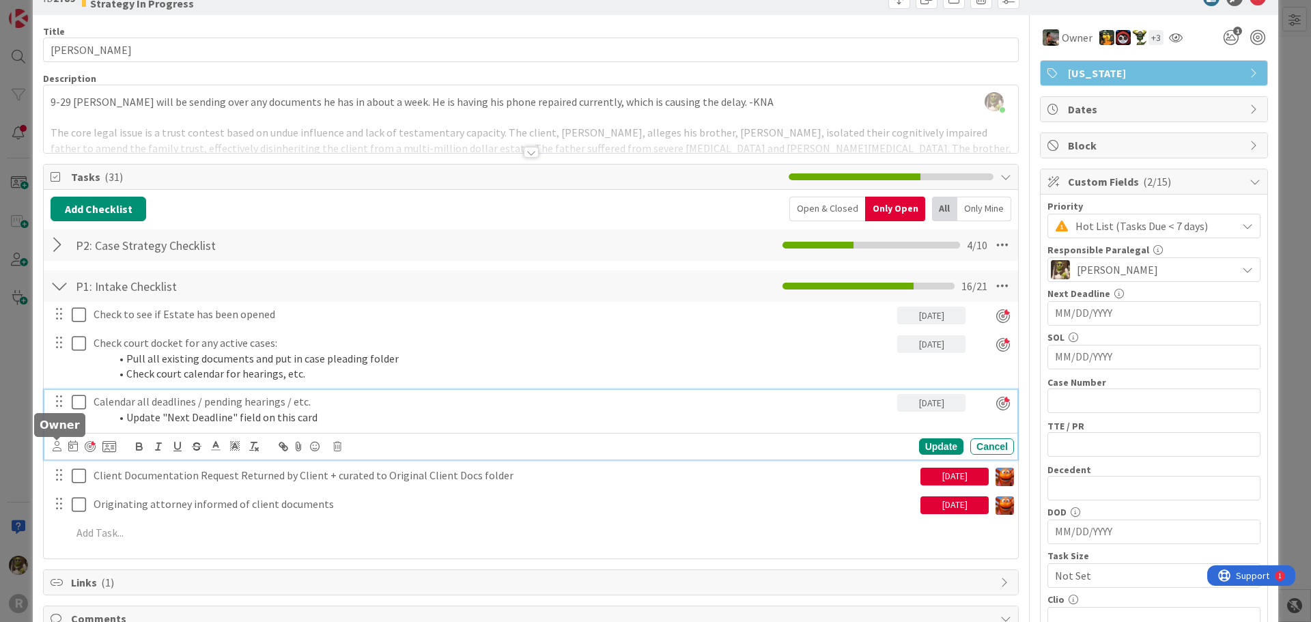
click at [54, 447] on icon at bounding box center [57, 446] width 9 height 10
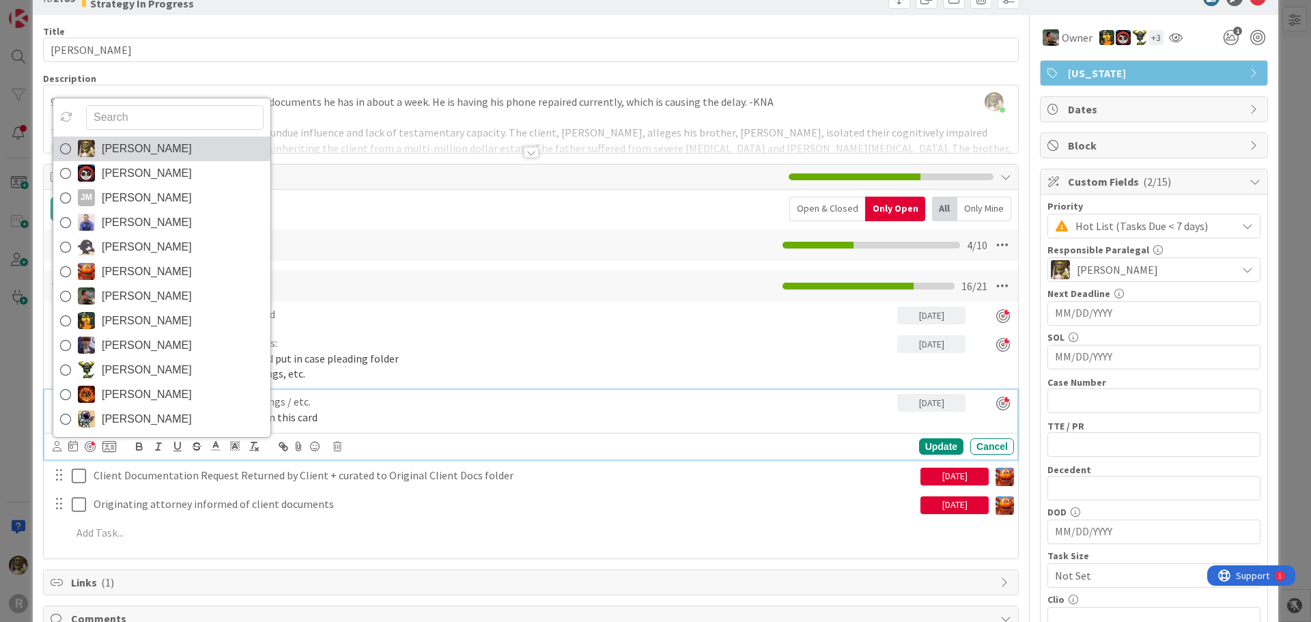
click at [62, 147] on icon at bounding box center [65, 149] width 11 height 20
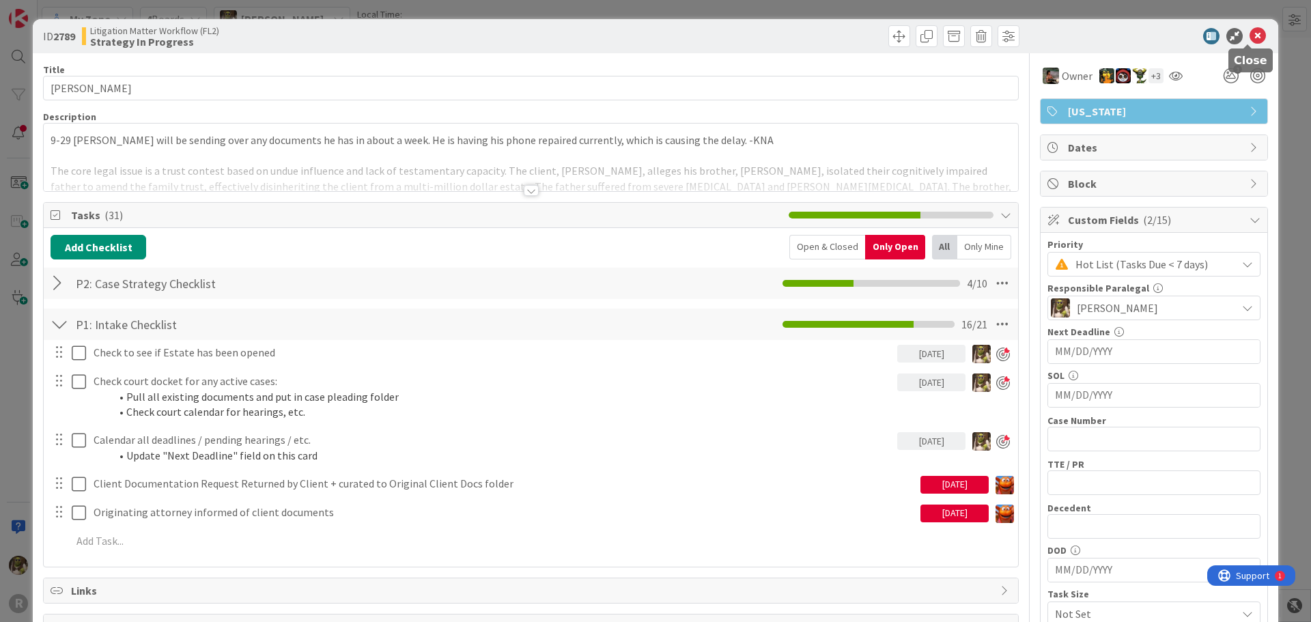
click at [1250, 41] on icon at bounding box center [1258, 36] width 16 height 16
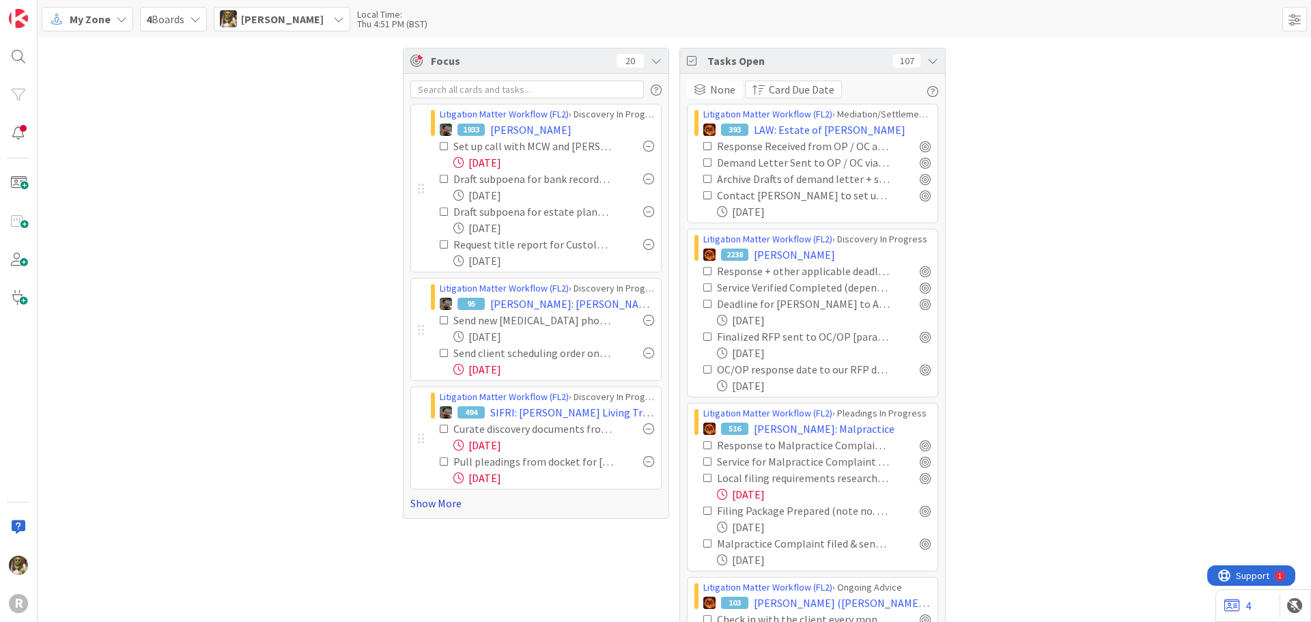
click at [421, 504] on link "Show More" at bounding box center [535, 503] width 251 height 16
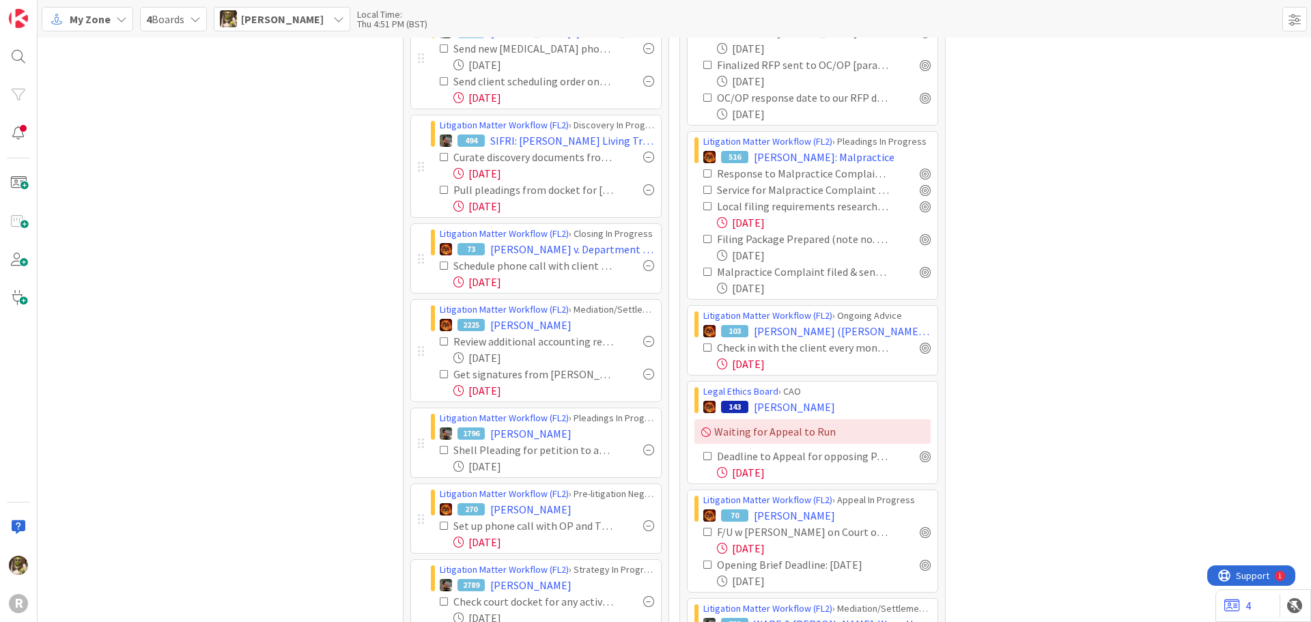
scroll to position [273, 0]
click at [518, 324] on span "[PERSON_NAME]" at bounding box center [530, 323] width 81 height 16
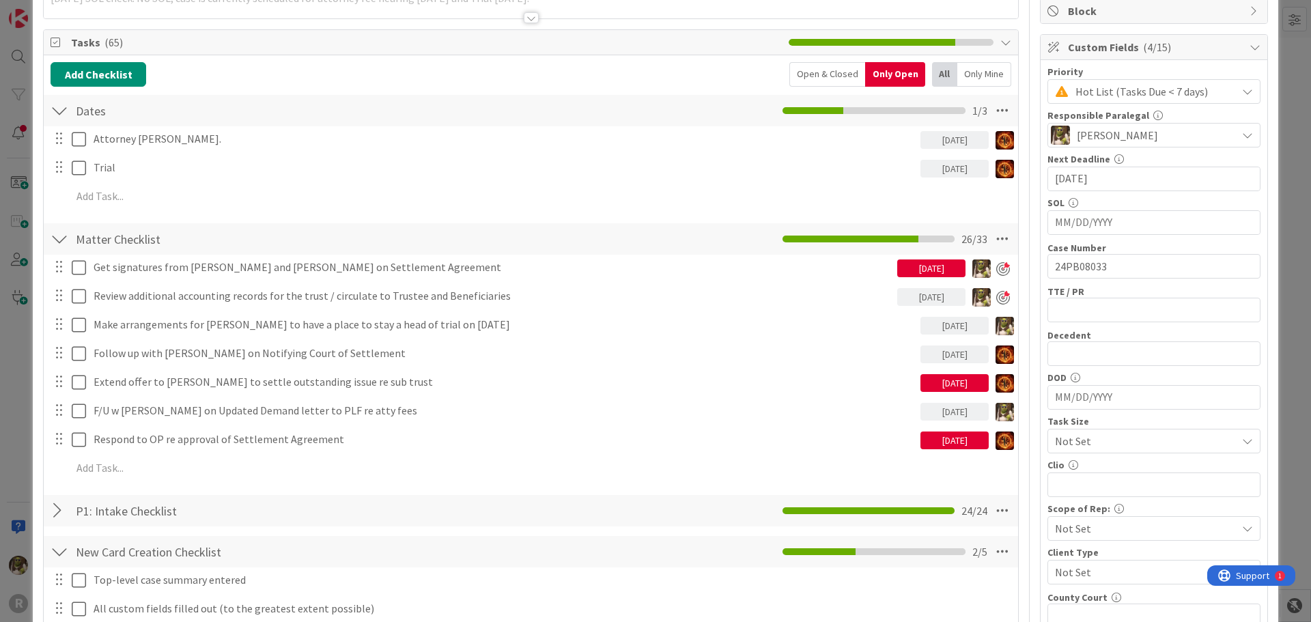
scroll to position [205, 0]
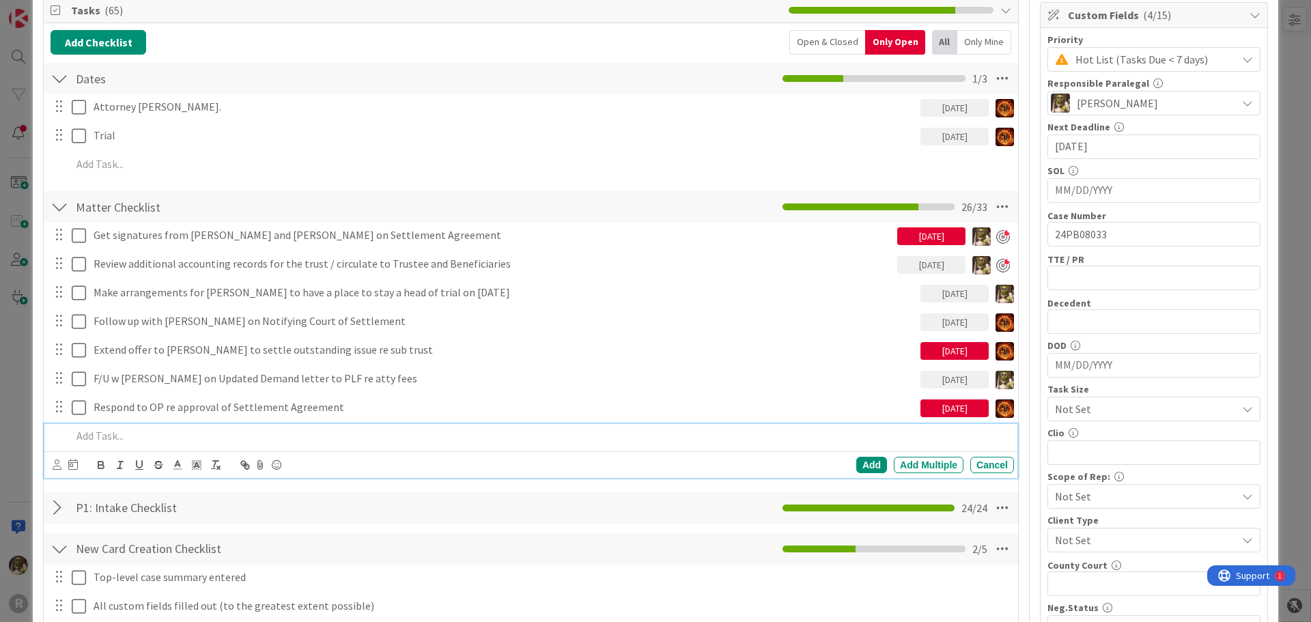
click at [132, 436] on p at bounding box center [540, 436] width 937 height 16
click at [57, 465] on icon at bounding box center [57, 465] width 9 height 10
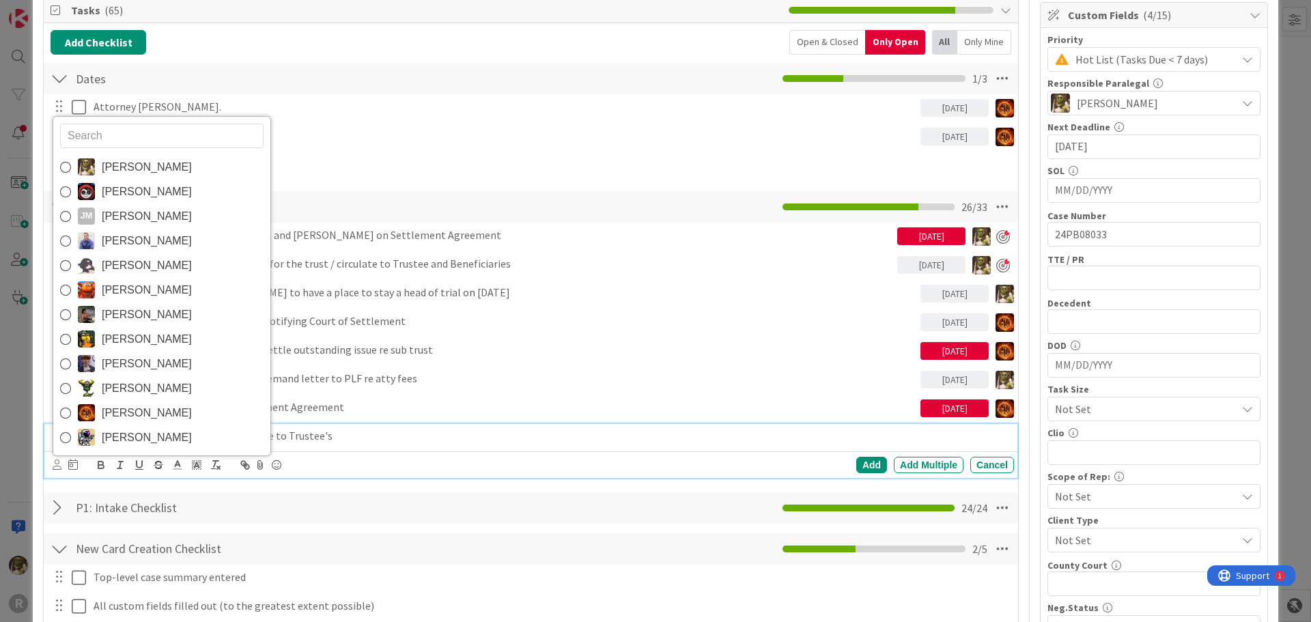
click at [101, 165] on link "[PERSON_NAME]" at bounding box center [161, 167] width 217 height 25
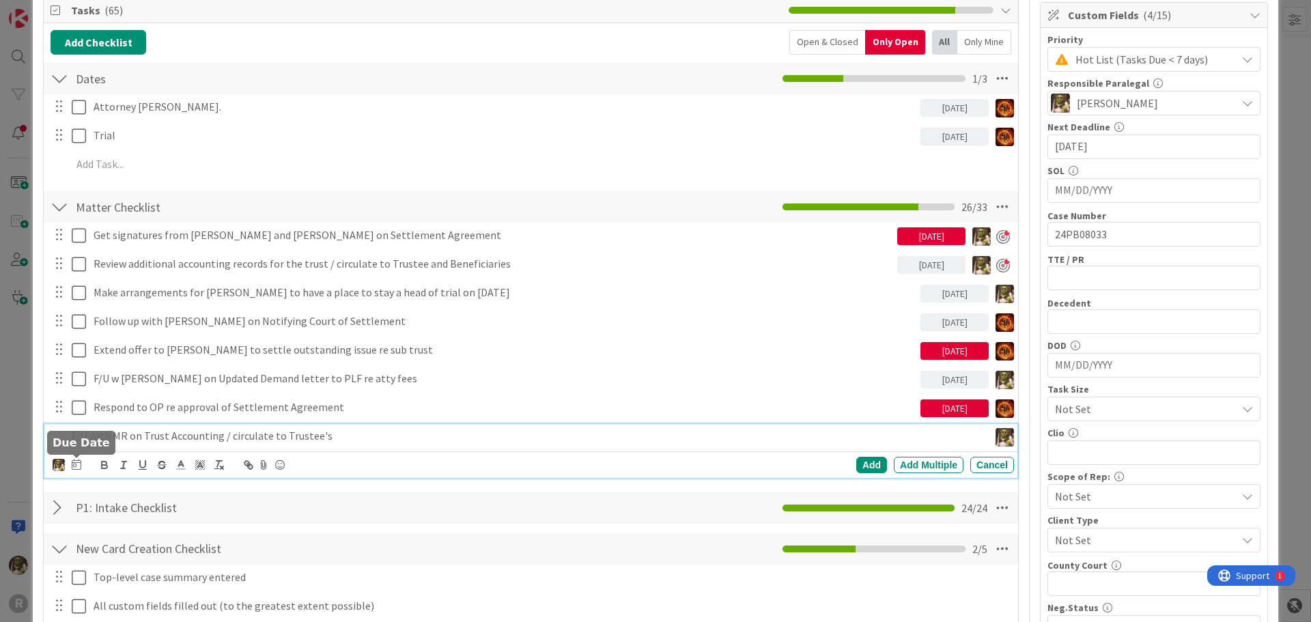
click at [79, 466] on icon at bounding box center [77, 464] width 10 height 11
click at [236, 553] on td "3" at bounding box center [234, 553] width 27 height 26
type input "[DATE]"
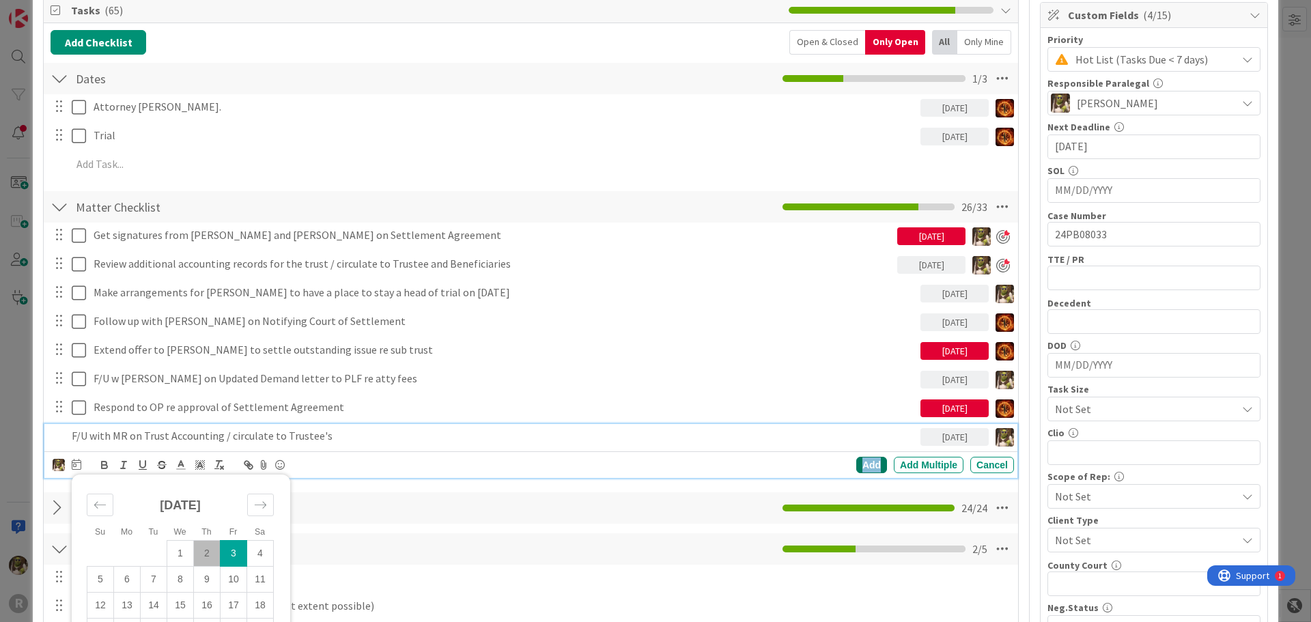
click at [856, 460] on div "Add" at bounding box center [871, 465] width 31 height 16
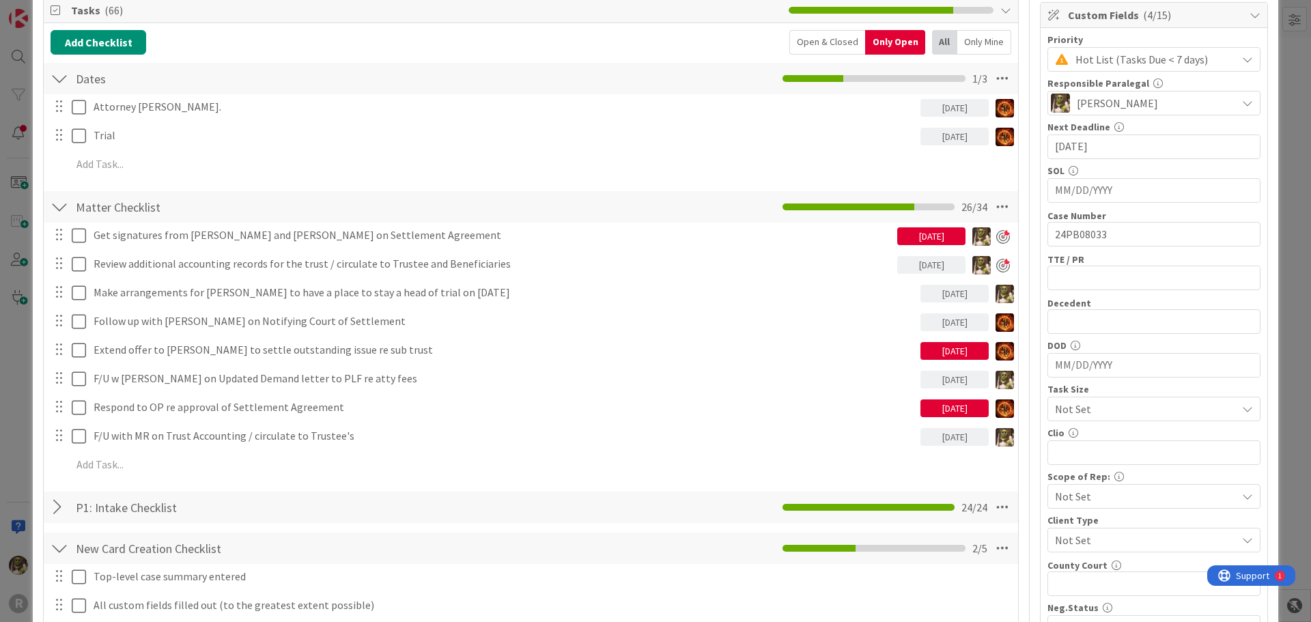
scroll to position [0, 0]
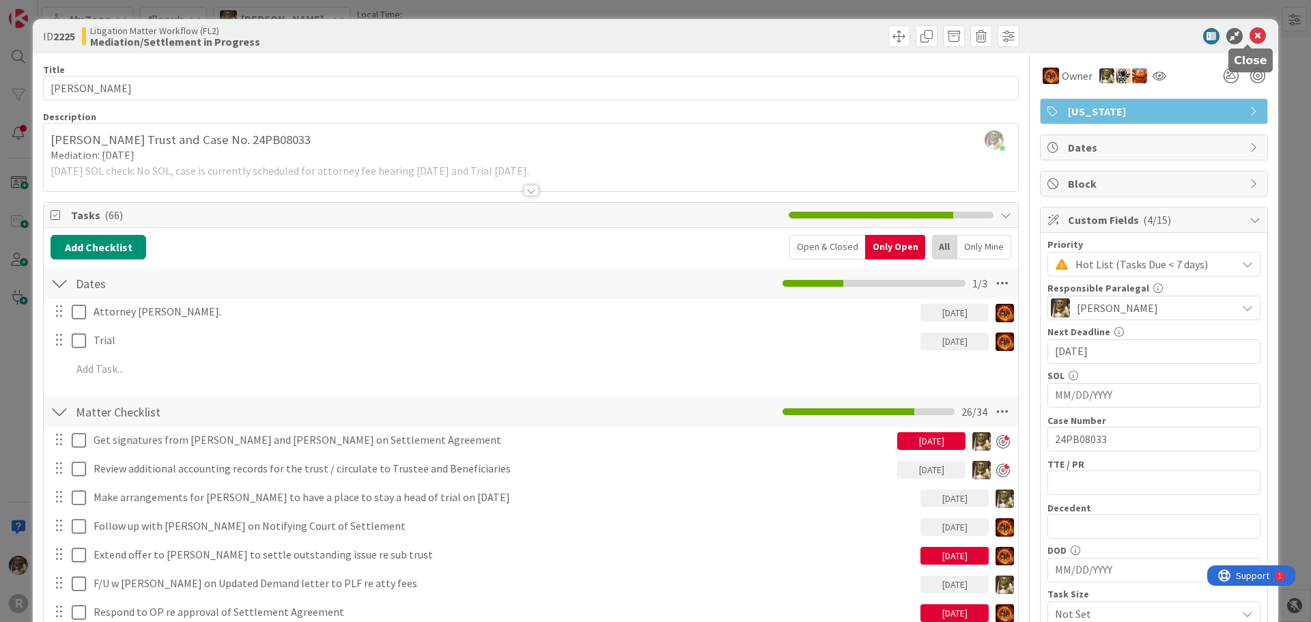
click at [1255, 39] on icon at bounding box center [1258, 36] width 16 height 16
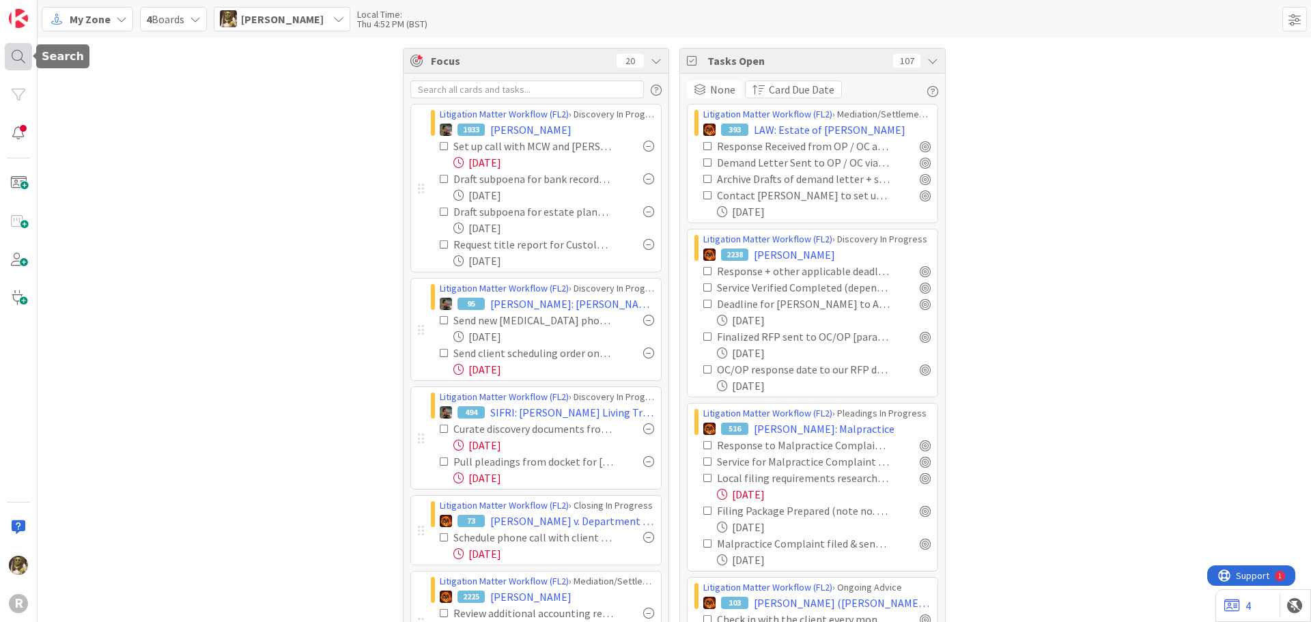
click at [11, 53] on div at bounding box center [18, 56] width 27 height 27
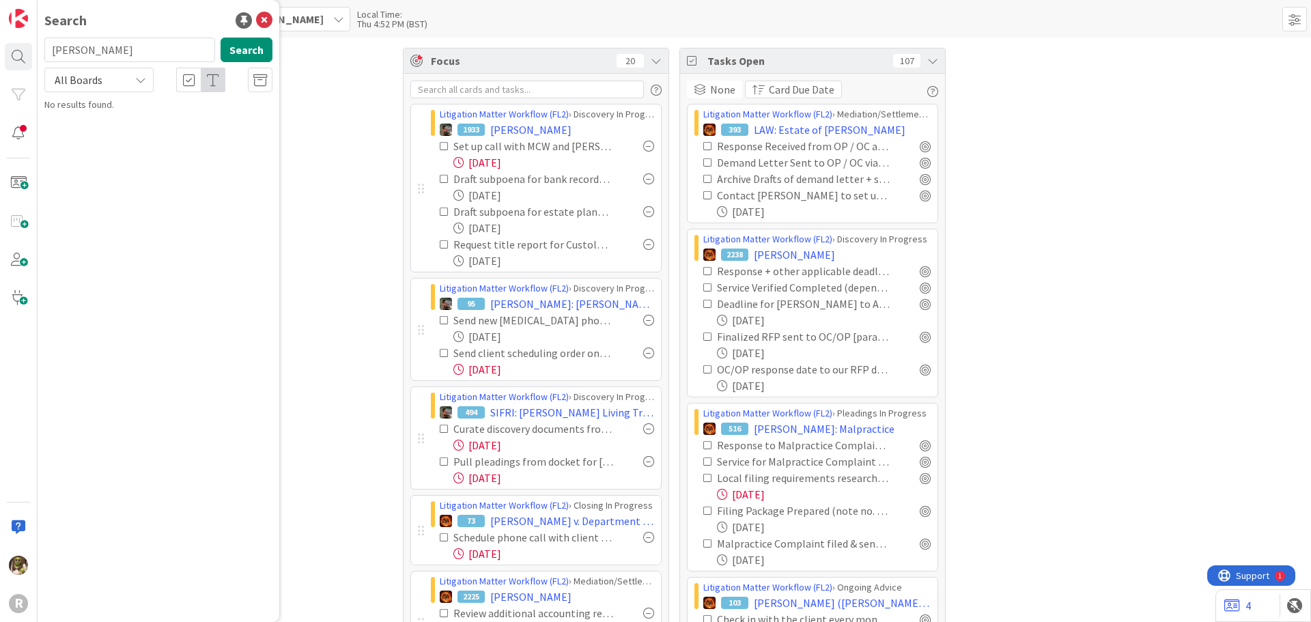
type input "christensen"
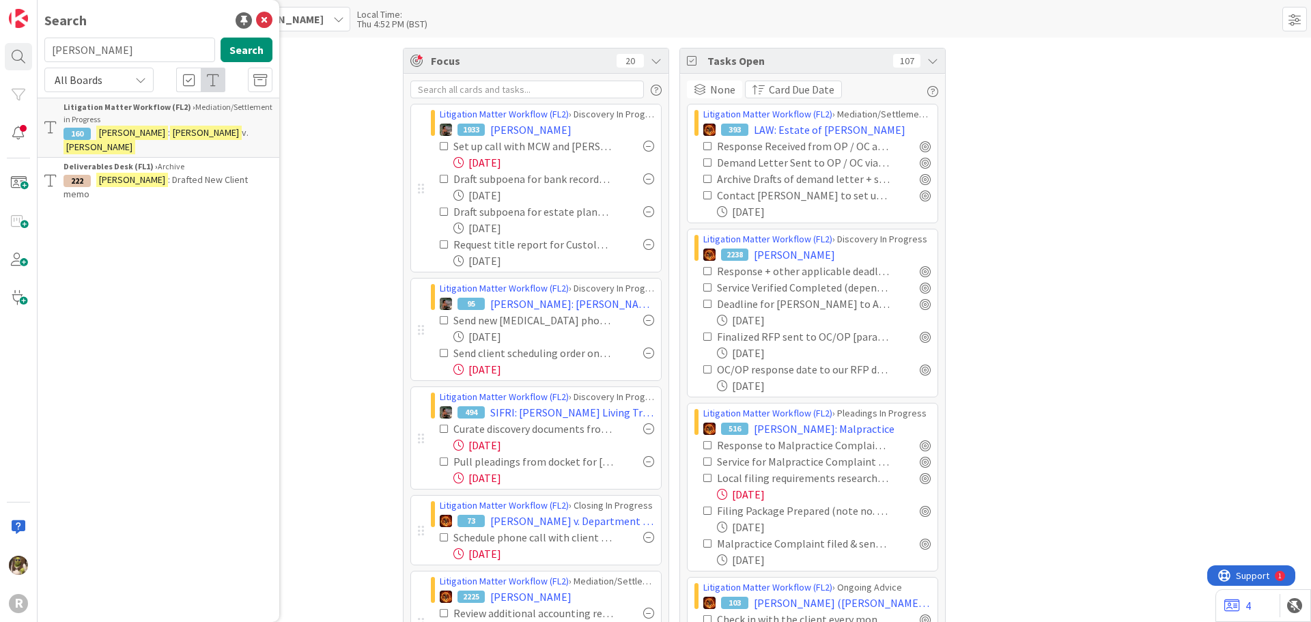
click at [97, 124] on div "Litigation Matter Workflow (FL2) › Mediation/Settlement in Progress" at bounding box center [168, 113] width 209 height 25
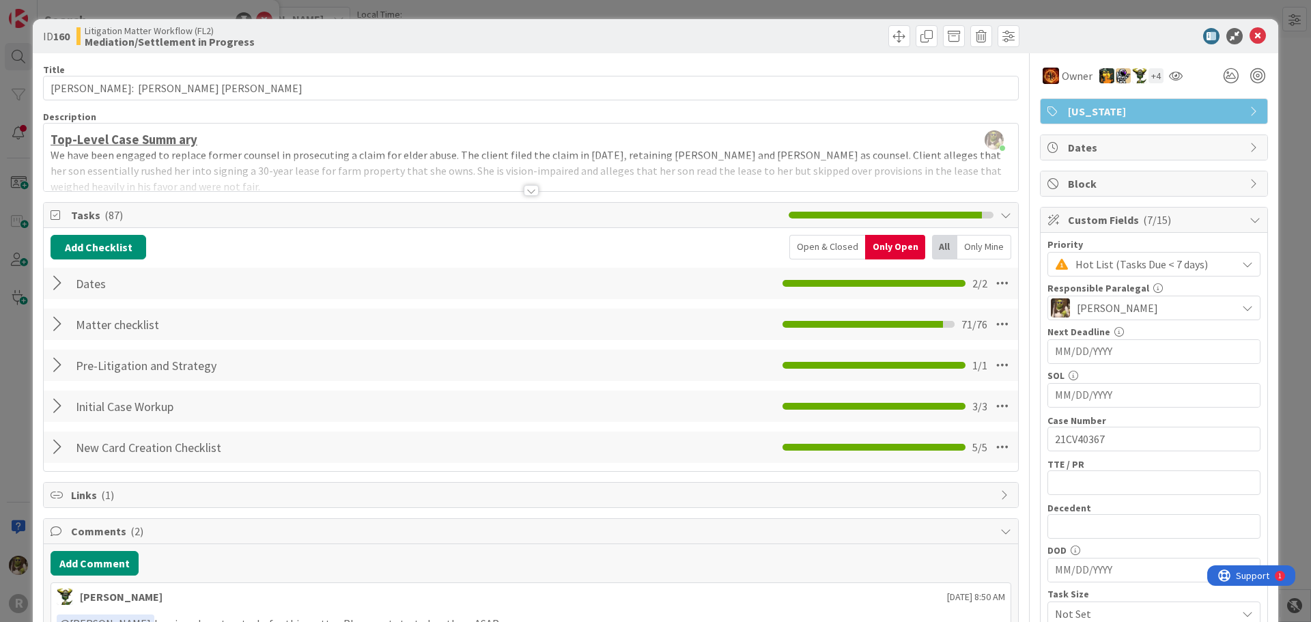
click at [60, 320] on div at bounding box center [60, 324] width 18 height 25
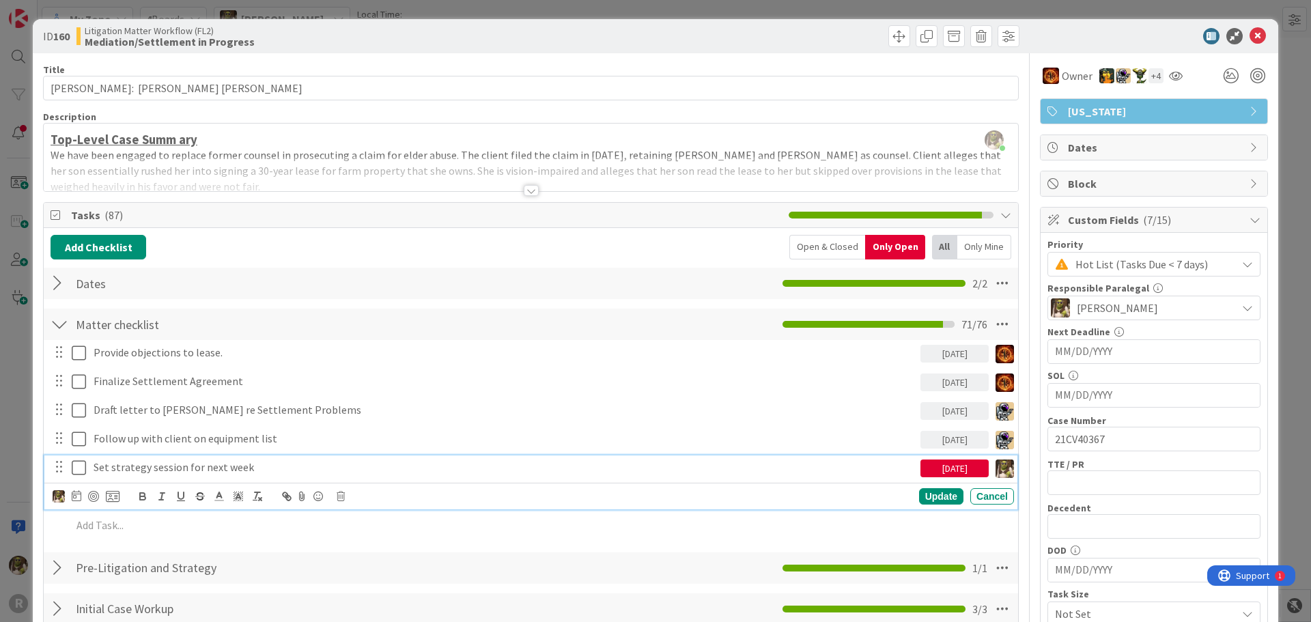
click at [158, 469] on p "Set strategy session for next week" at bounding box center [504, 468] width 821 height 16
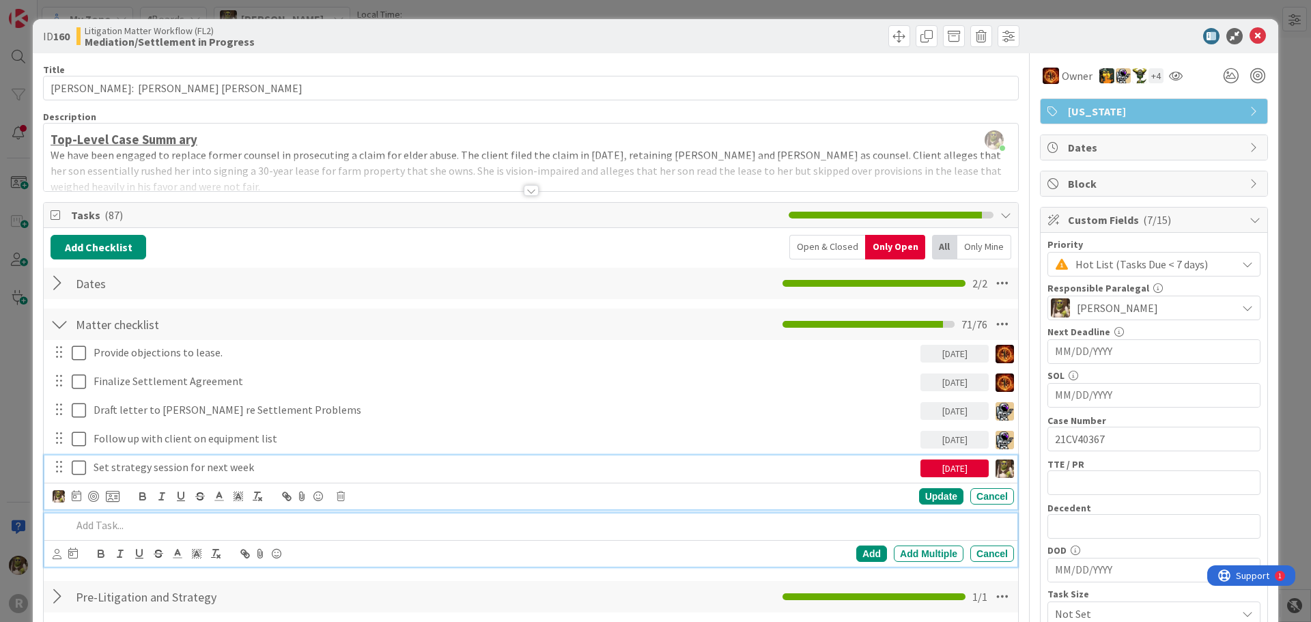
click at [93, 514] on div at bounding box center [540, 526] width 948 height 24
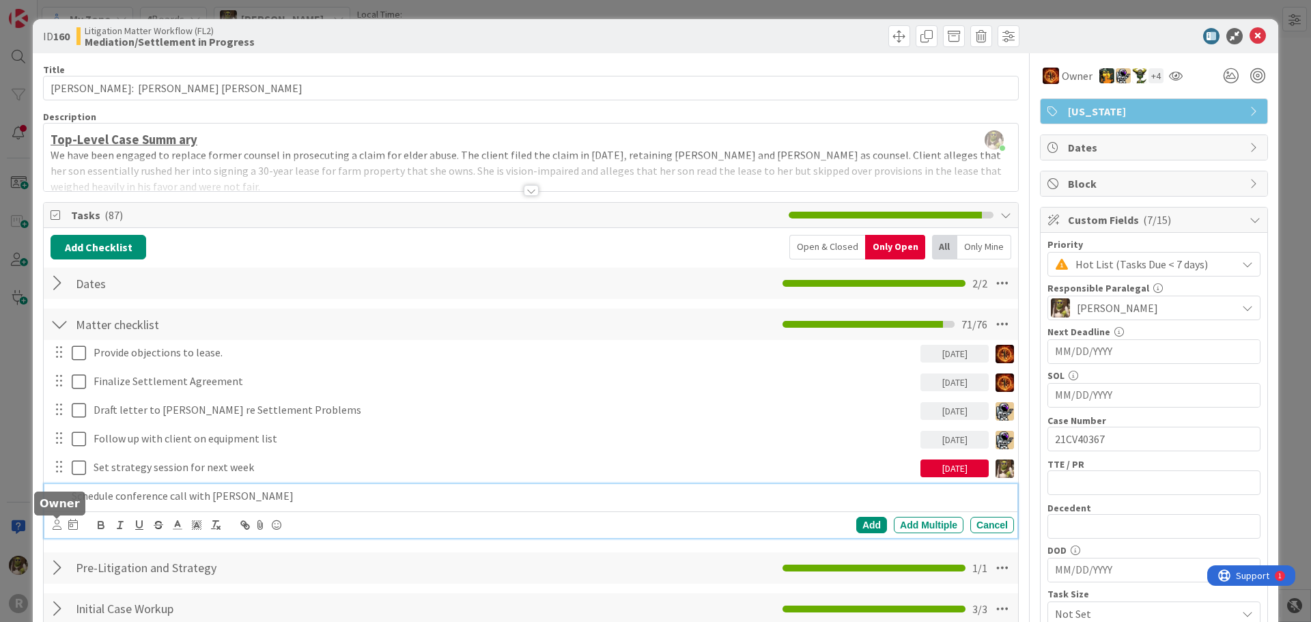
click at [61, 523] on icon at bounding box center [57, 525] width 9 height 10
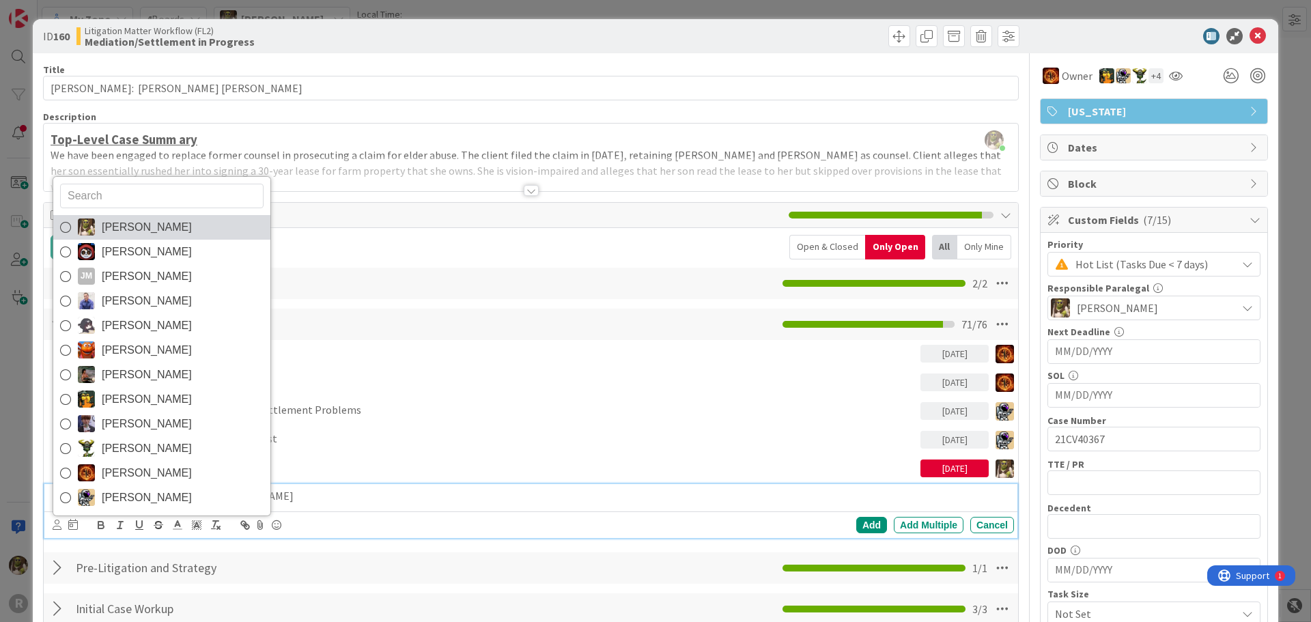
click at [136, 224] on span "[PERSON_NAME]" at bounding box center [147, 227] width 90 height 20
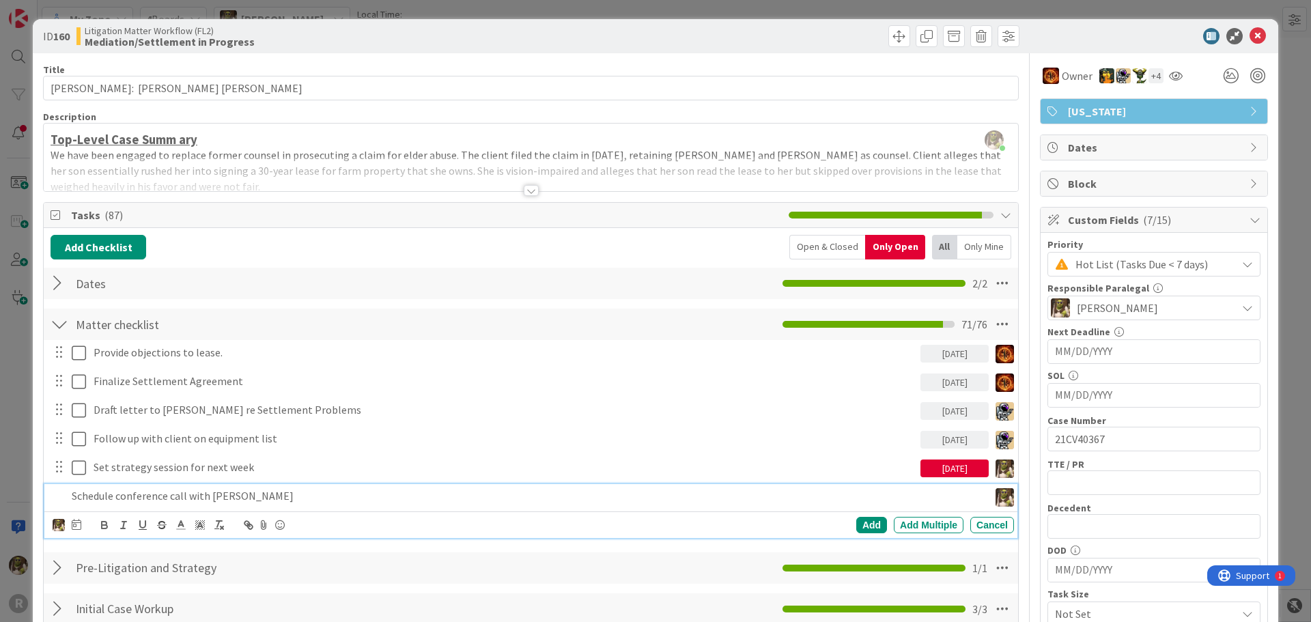
click at [78, 531] on div at bounding box center [77, 525] width 10 height 16
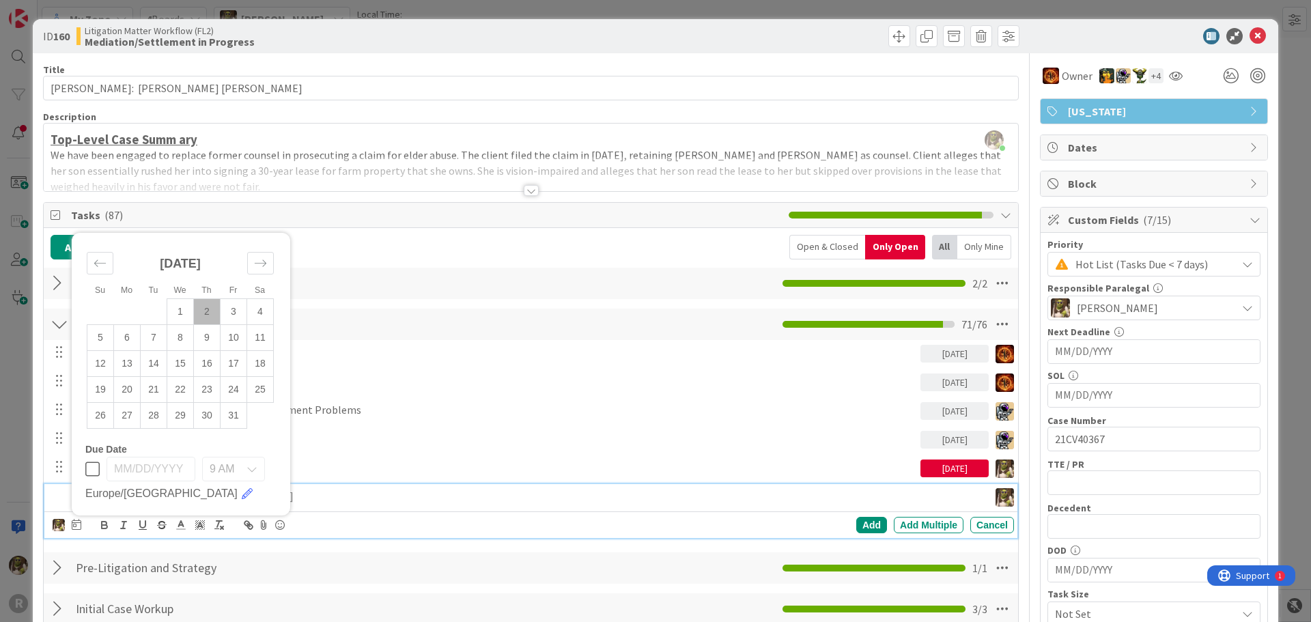
scroll to position [68, 0]
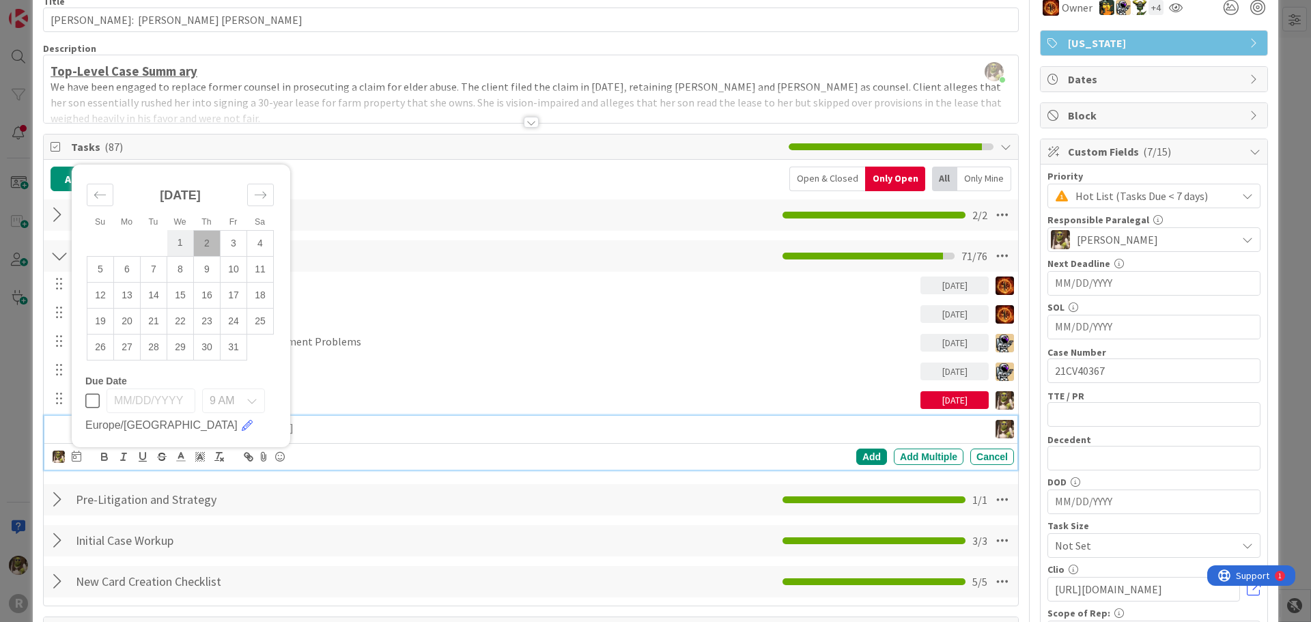
click at [186, 235] on td "1" at bounding box center [180, 243] width 27 height 26
type input "[DATE]"
click at [870, 455] on div "Add" at bounding box center [871, 457] width 31 height 16
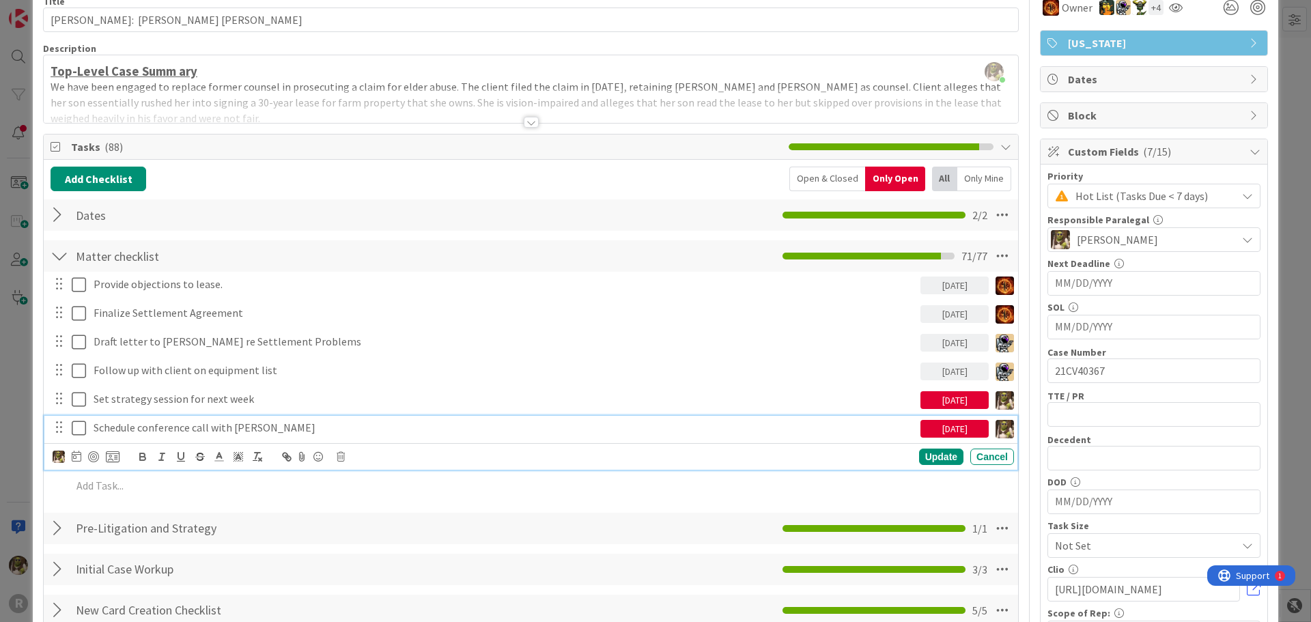
click at [860, 423] on p "Schedule conference call with Steve Corey" at bounding box center [504, 428] width 821 height 16
click at [98, 455] on div at bounding box center [93, 456] width 11 height 11
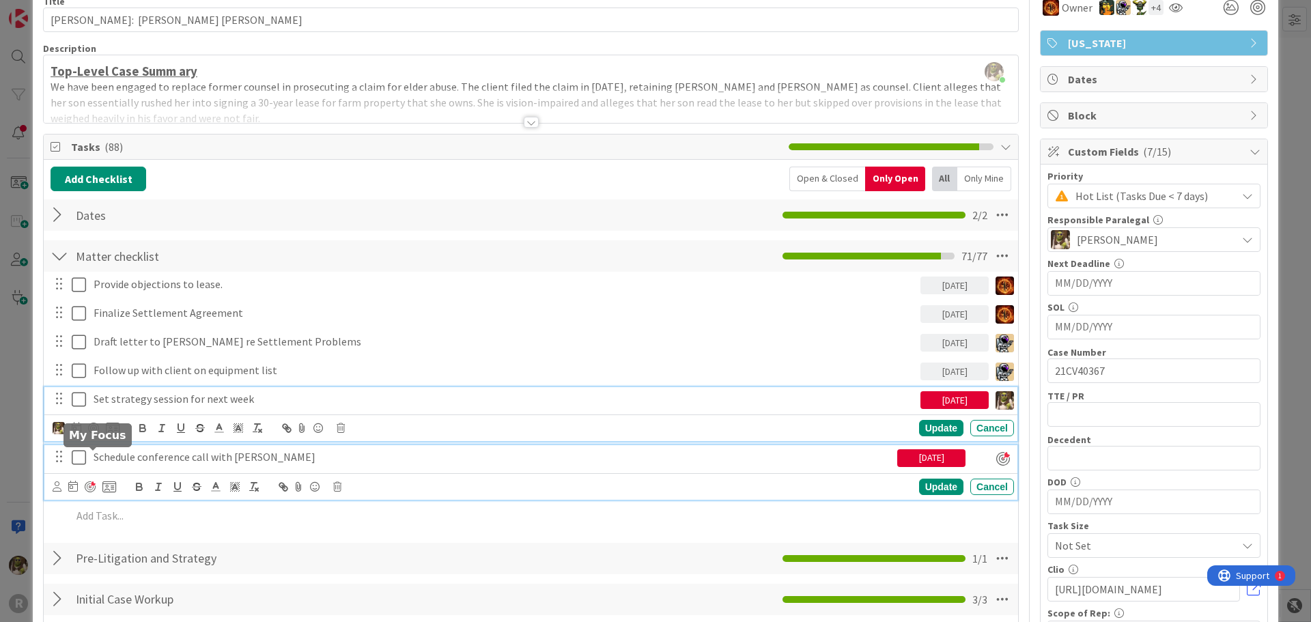
click at [154, 393] on div "Set strategy session for next week 10/01/2025 Update Cancel" at bounding box center [530, 414] width 973 height 54
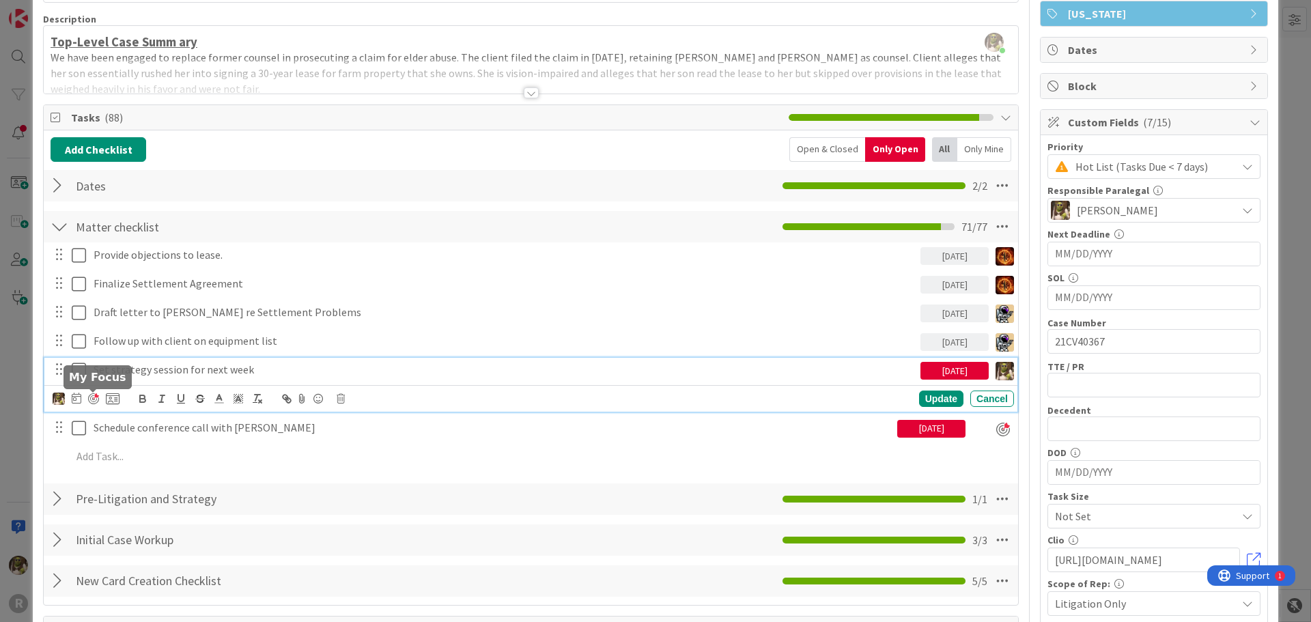
click at [92, 395] on div at bounding box center [93, 398] width 11 height 11
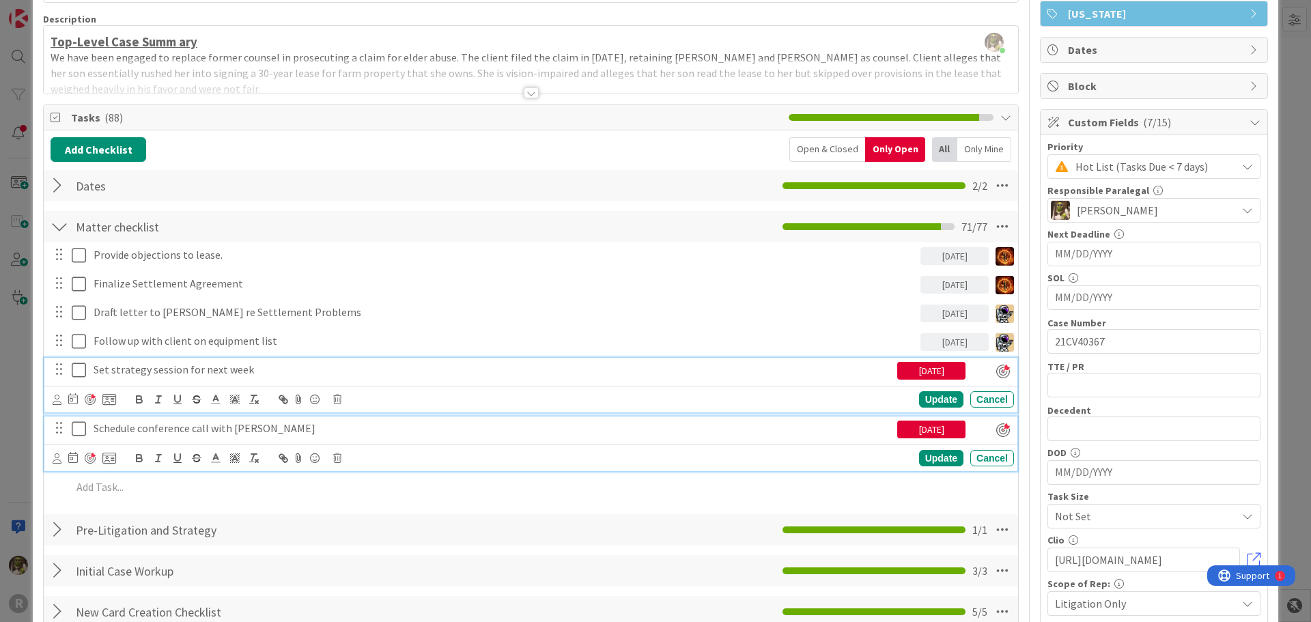
click at [108, 423] on p "Schedule conference call with Steve Corey" at bounding box center [493, 429] width 798 height 16
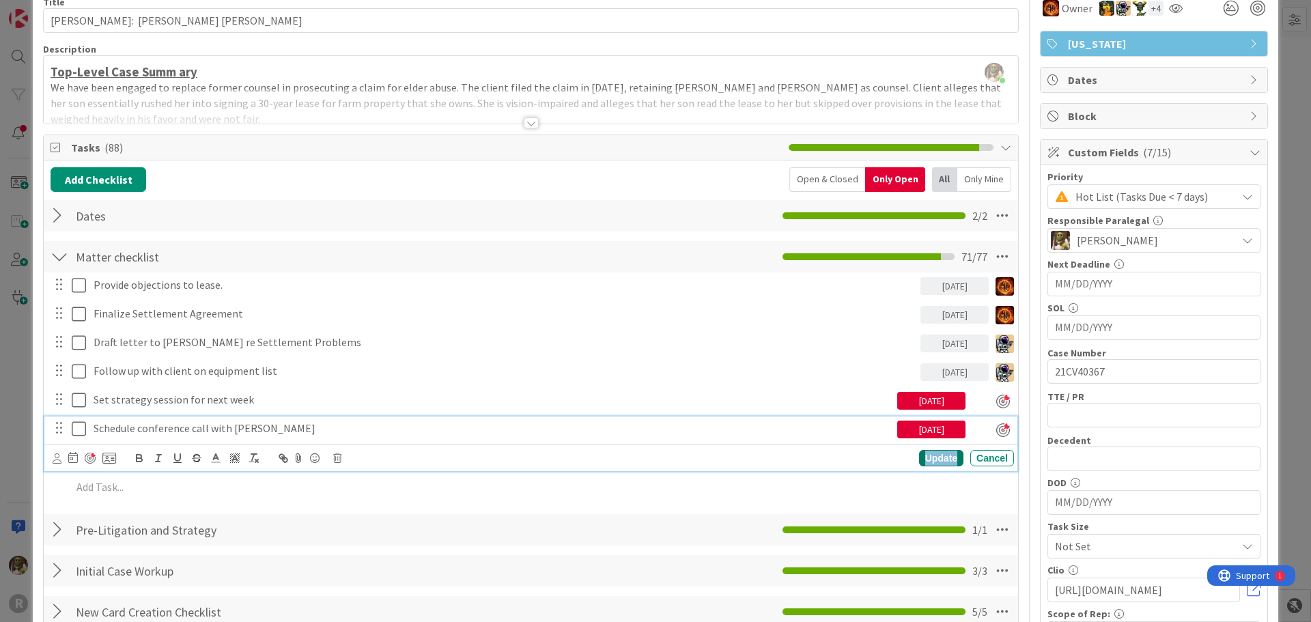
click at [935, 460] on div "Update" at bounding box center [941, 458] width 44 height 16
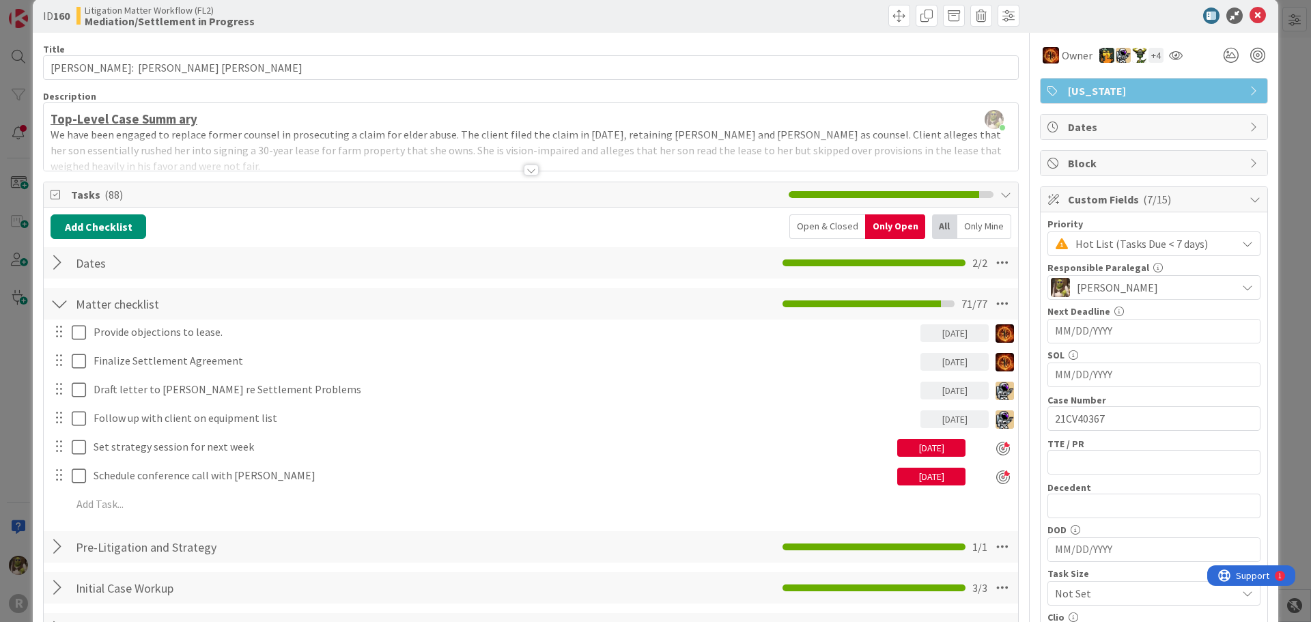
scroll to position [0, 0]
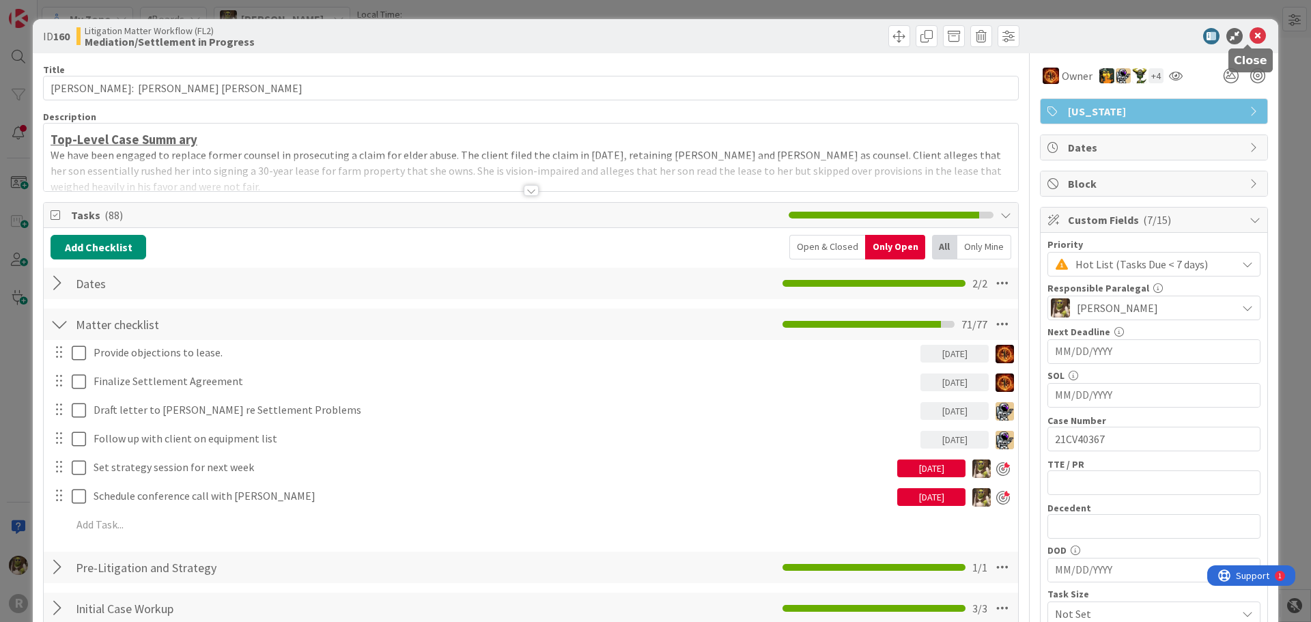
click at [1255, 37] on icon at bounding box center [1258, 36] width 16 height 16
